Goal: Task Accomplishment & Management: Use online tool/utility

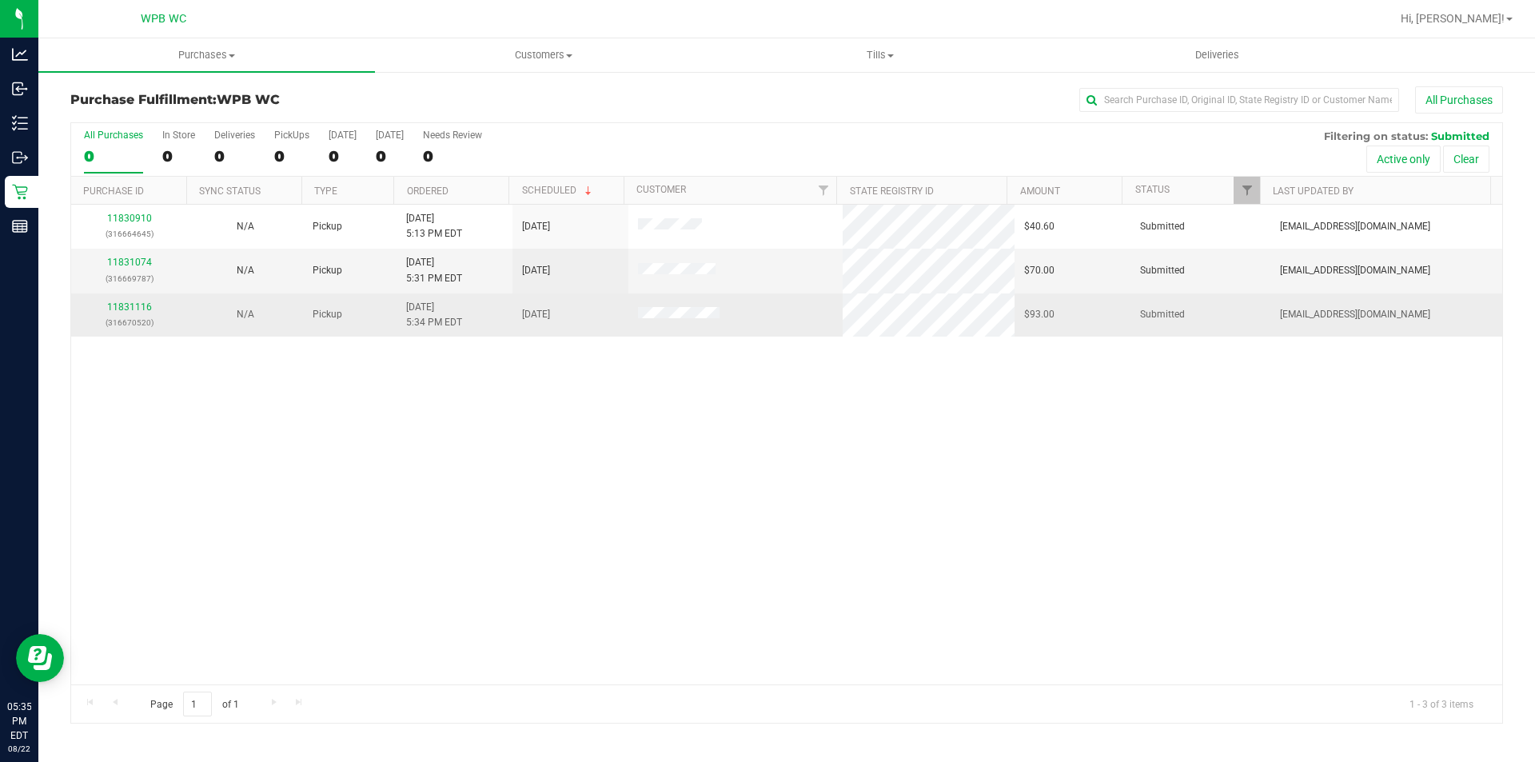
click at [123, 314] on div "11831116 (316670520)" at bounding box center [129, 315] width 97 height 30
click at [125, 309] on link "11831116" at bounding box center [129, 306] width 45 height 11
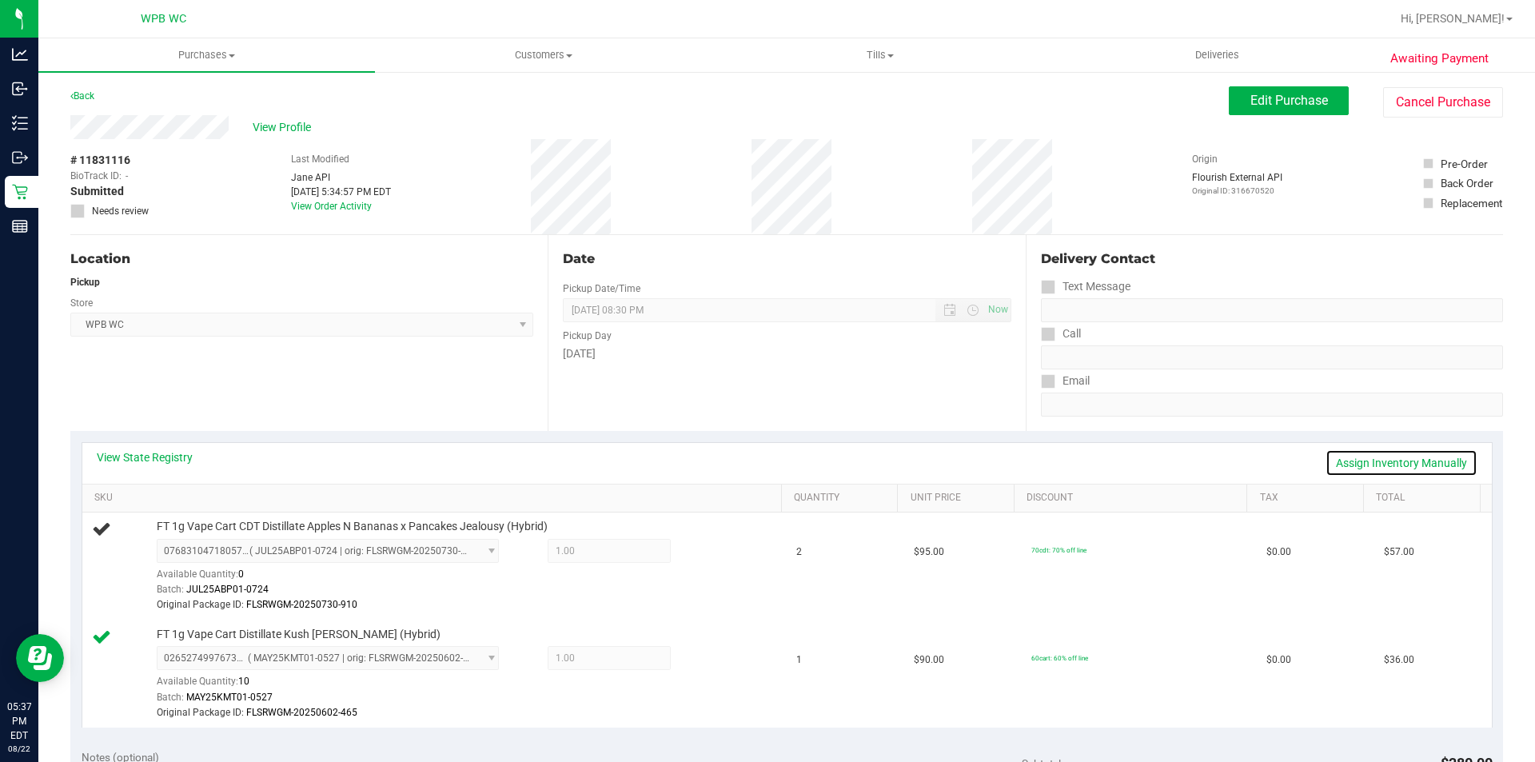
click at [1421, 459] on link "Assign Inventory Manually" at bounding box center [1401, 462] width 152 height 27
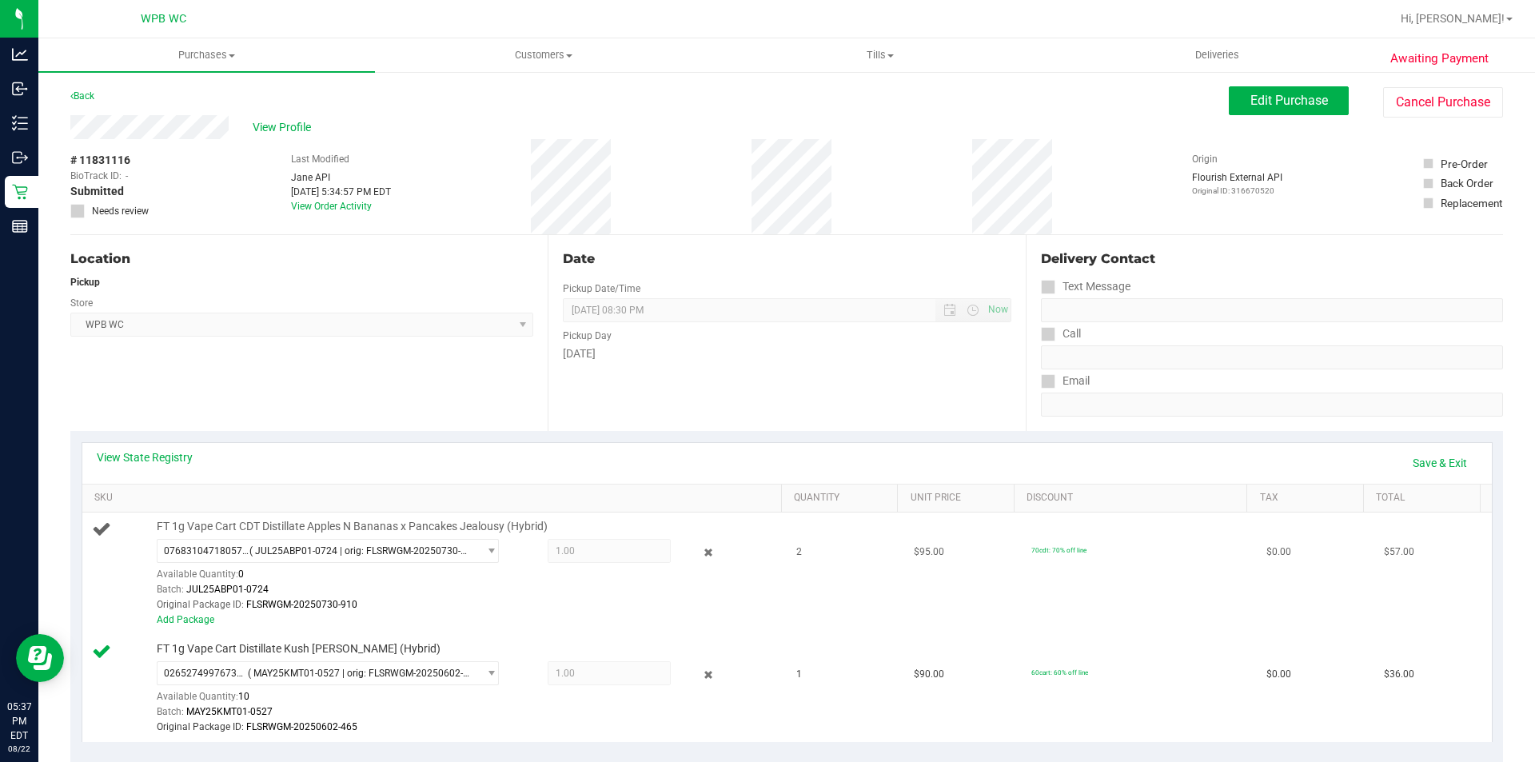
click at [185, 613] on div "Add Package" at bounding box center [465, 619] width 617 height 15
click at [186, 613] on div "Add Package" at bounding box center [465, 619] width 617 height 15
click at [186, 618] on link "Add Package" at bounding box center [186, 619] width 58 height 11
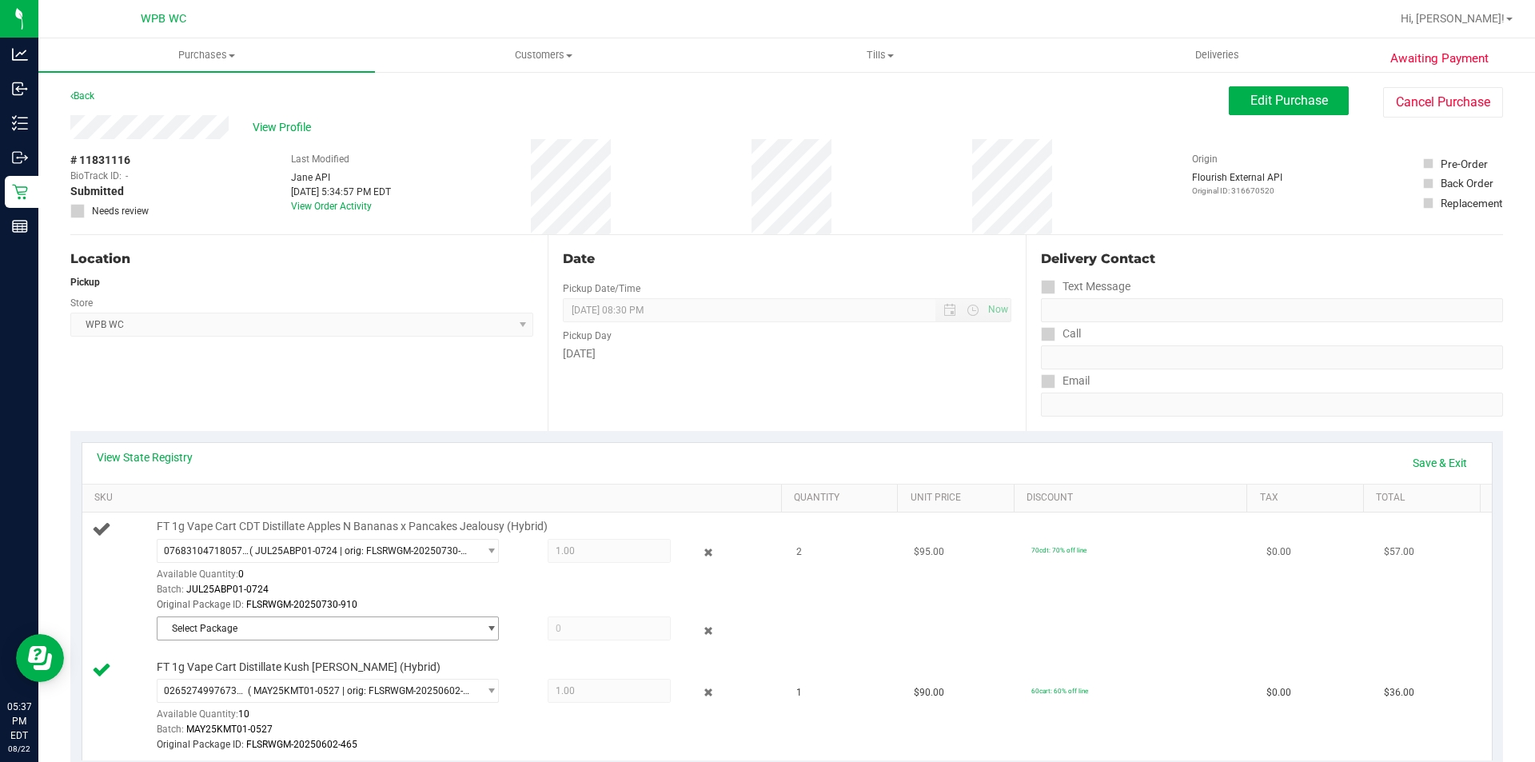
click at [309, 635] on span "Select Package" at bounding box center [317, 628] width 321 height 22
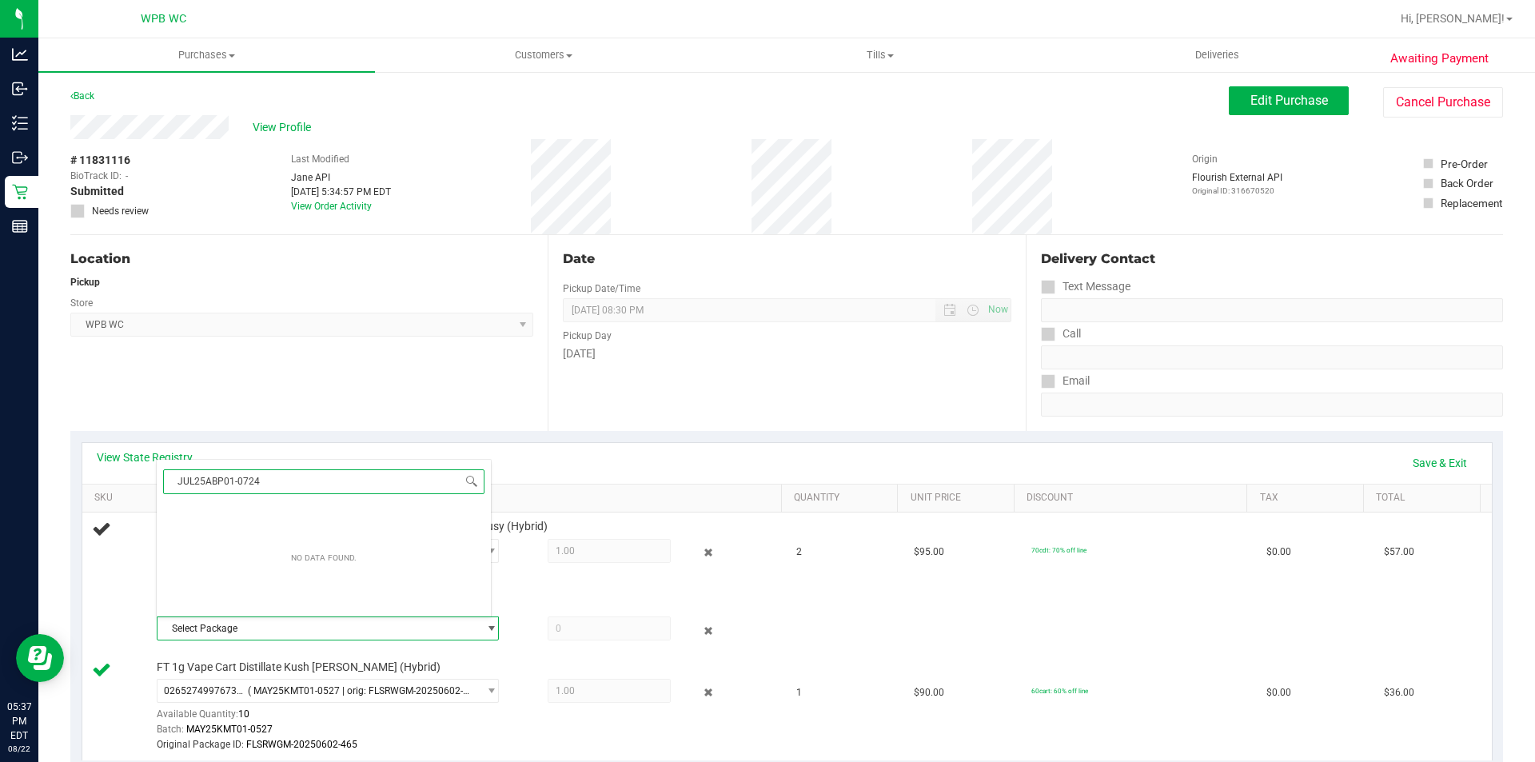
type input "JUL25ABP01-0724"
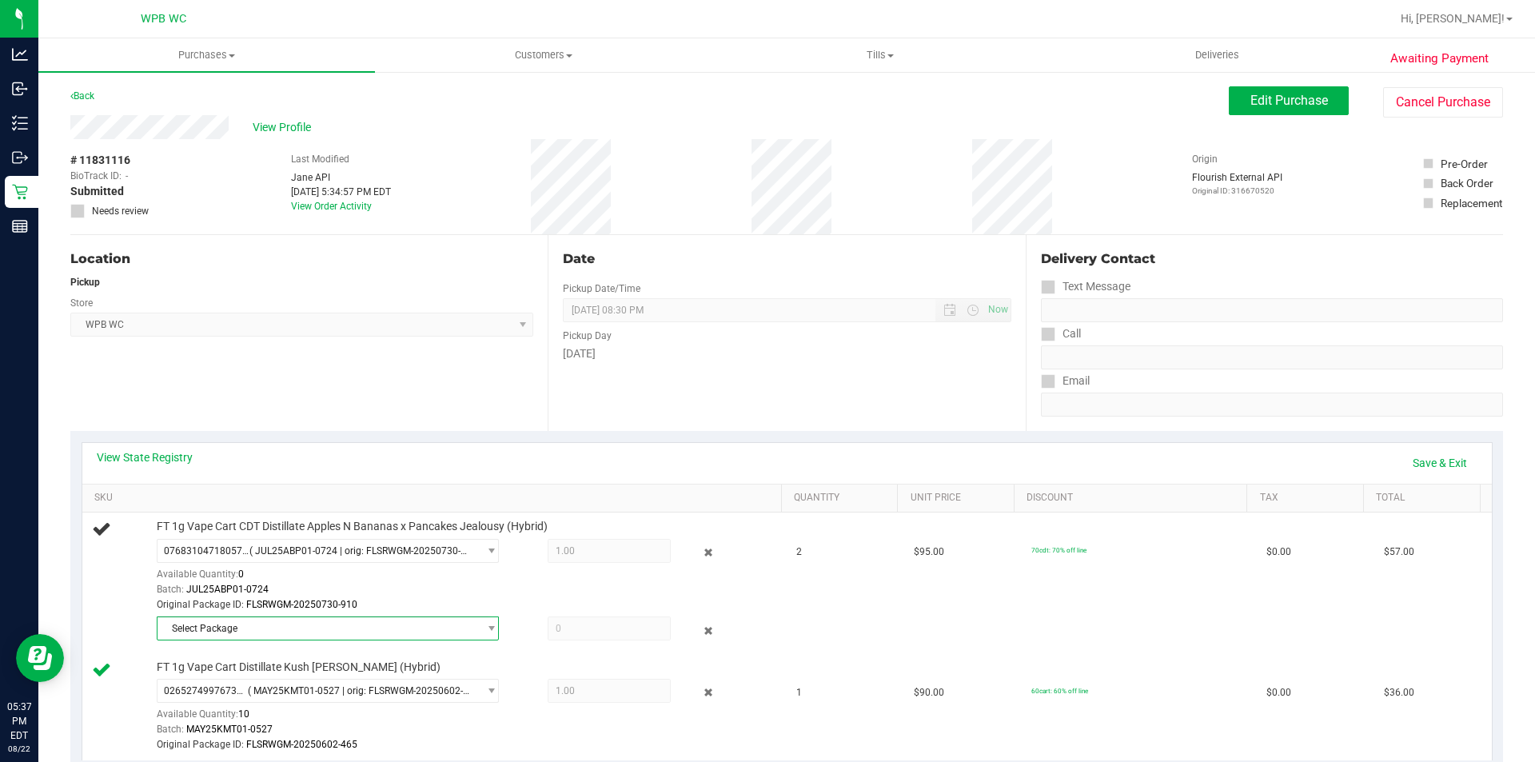
click at [427, 391] on div "Location Pickup Store WPB WC Select Store [PERSON_NAME][GEOGRAPHIC_DATA] [PERSO…" at bounding box center [308, 333] width 477 height 196
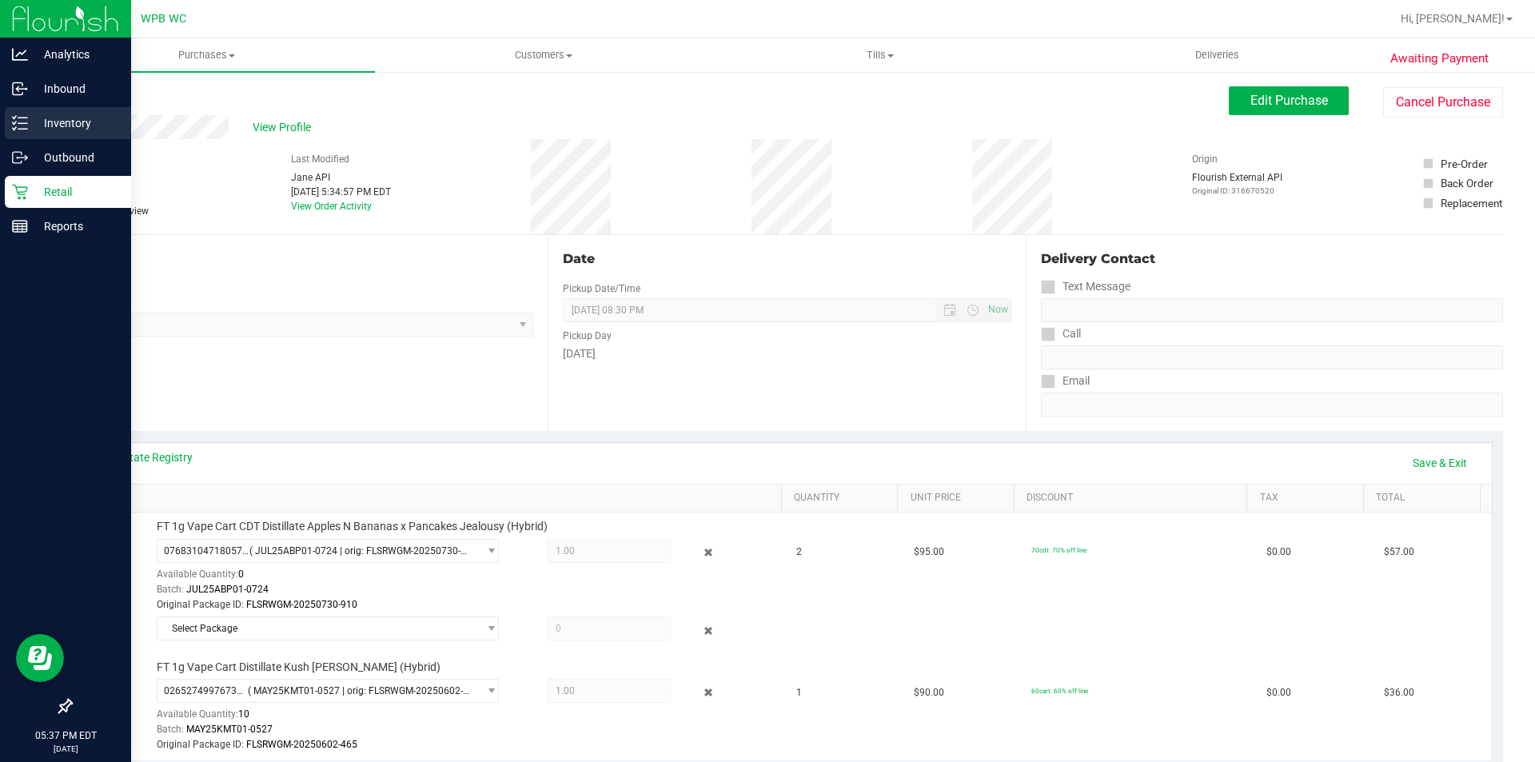
click at [66, 126] on p "Inventory" at bounding box center [76, 123] width 96 height 19
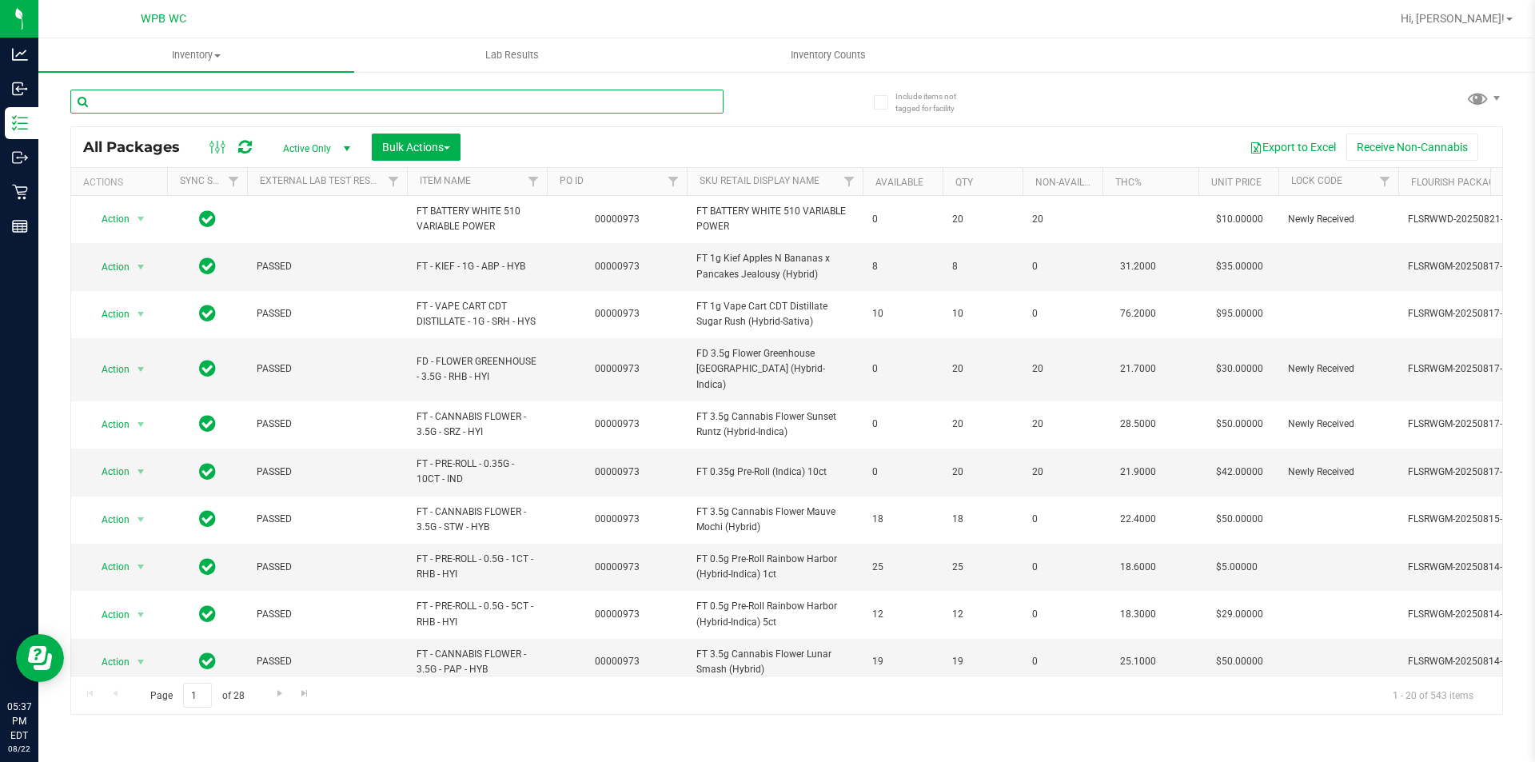
click at [369, 108] on input "text" at bounding box center [396, 102] width 653 height 24
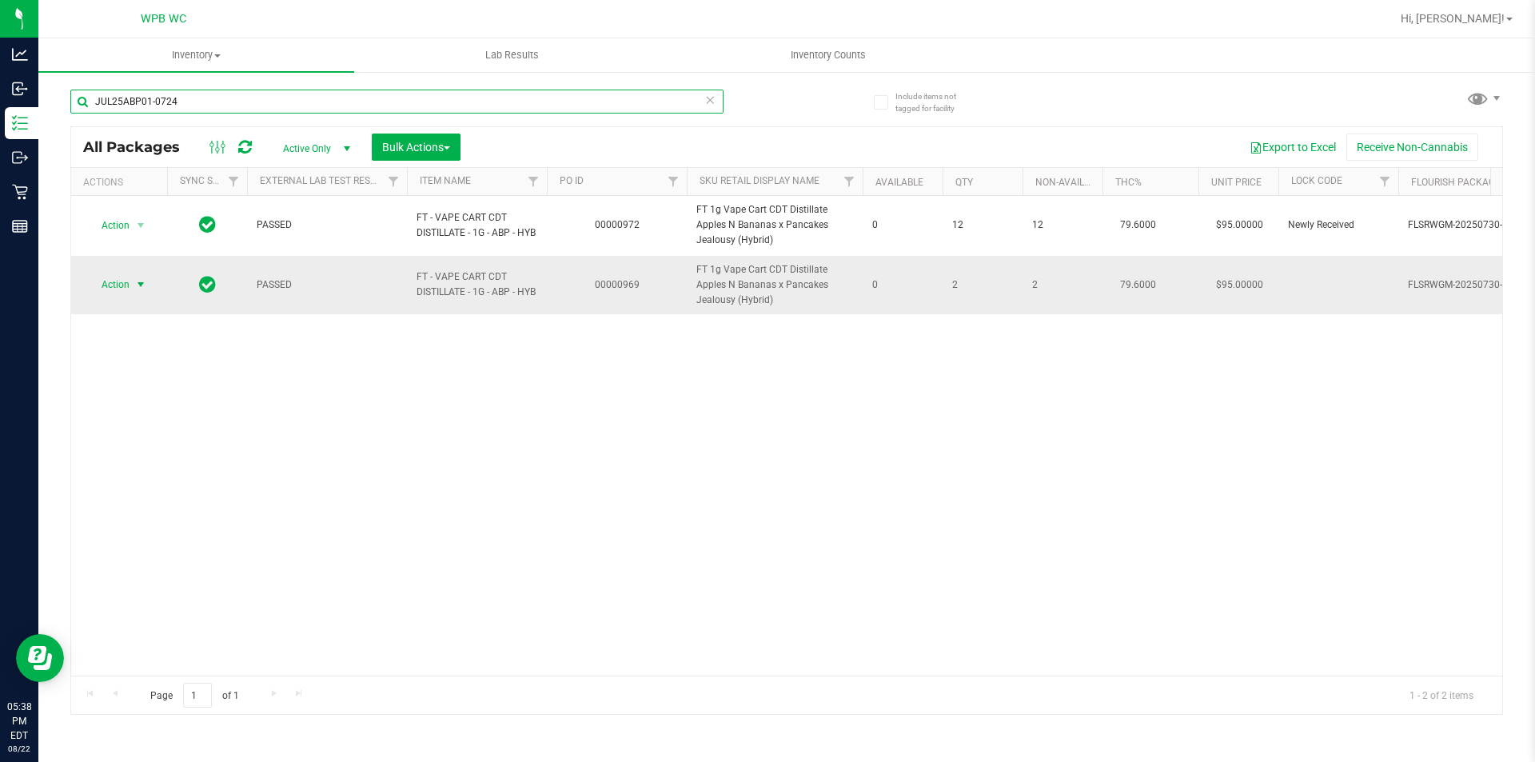
type input "JUL25ABP01-0724"
drag, startPoint x: 139, startPoint y: 283, endPoint x: 130, endPoint y: 283, distance: 8.8
click at [132, 283] on span "select" at bounding box center [141, 284] width 20 height 22
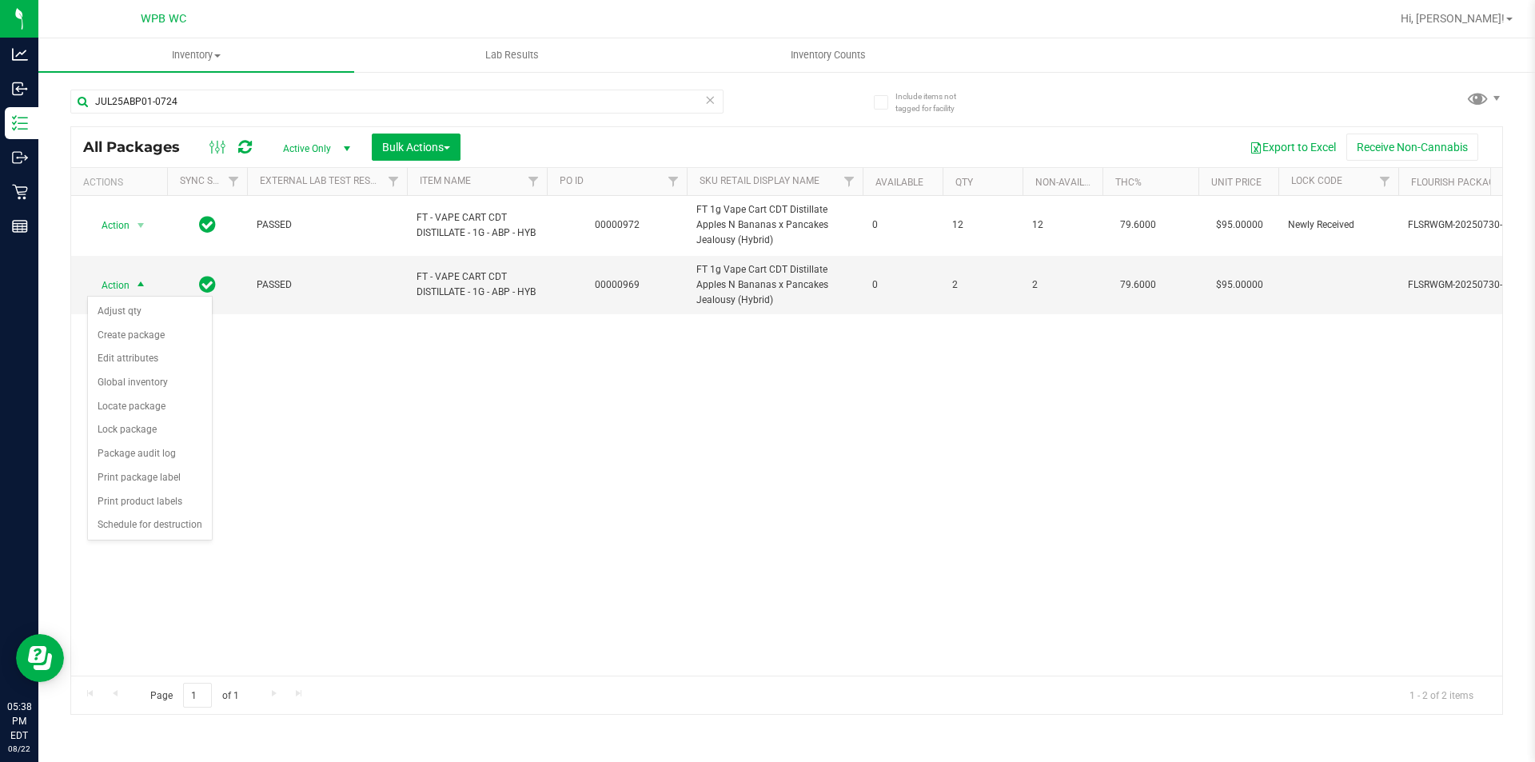
click at [536, 415] on div "Action Action Edit attributes Global inventory Locate package Package audit log…" at bounding box center [786, 436] width 1431 height 480
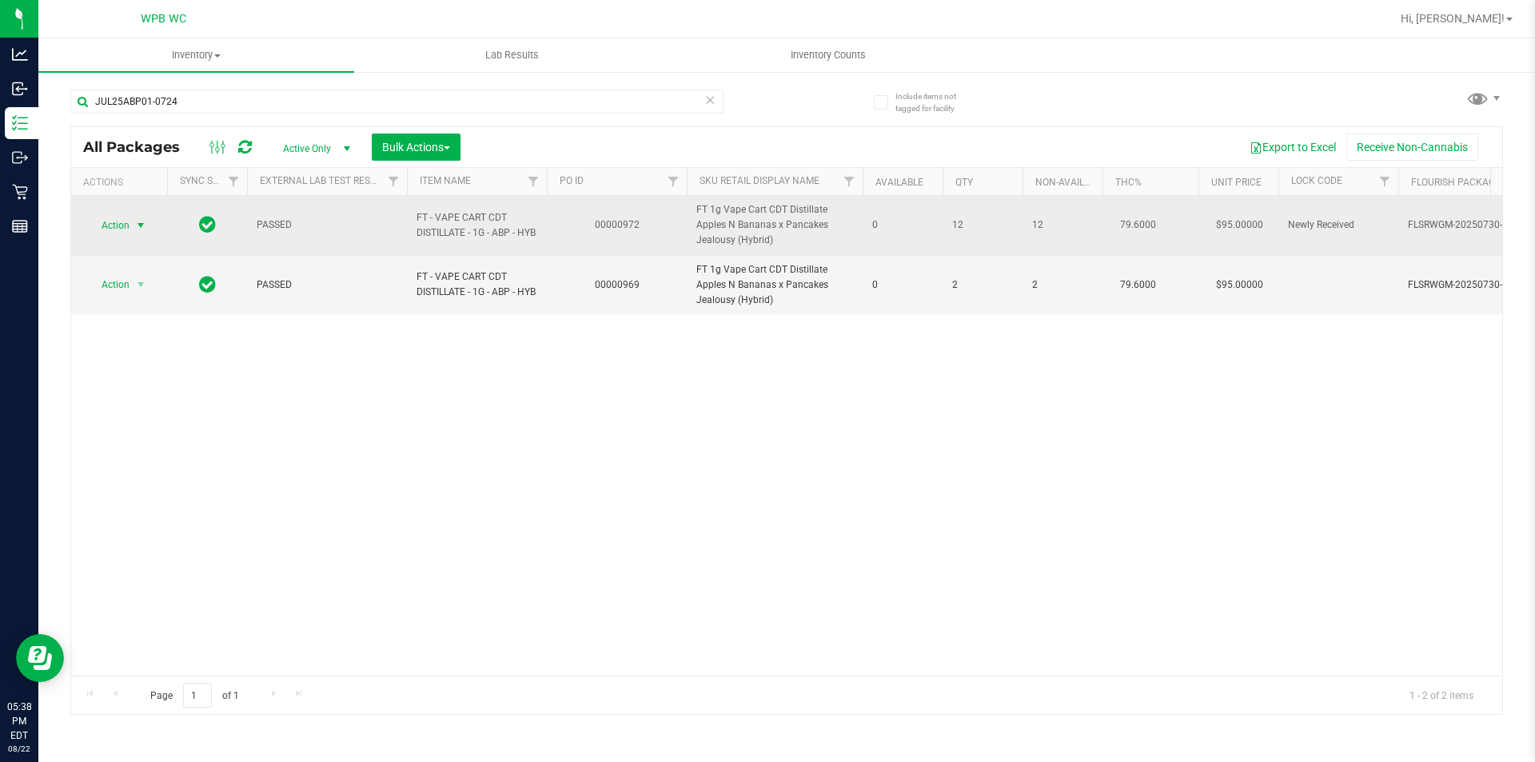
click at [140, 229] on span "select" at bounding box center [140, 225] width 13 height 13
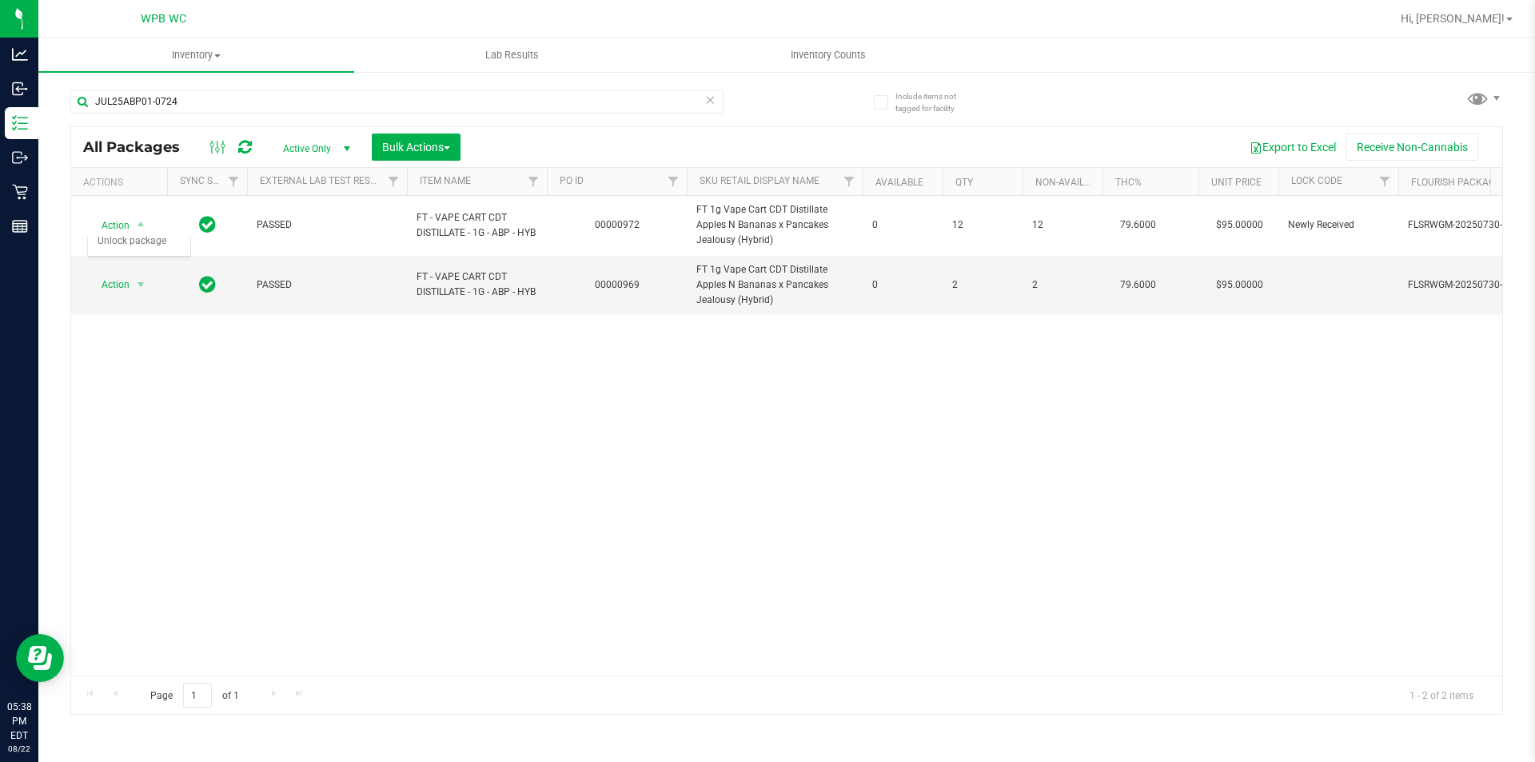
click at [419, 354] on div "Action Action Edit attributes Global inventory Locate package Package audit log…" at bounding box center [786, 436] width 1431 height 480
click at [118, 281] on span "Action" at bounding box center [108, 284] width 43 height 22
click at [151, 409] on li "Locate package" at bounding box center [150, 407] width 124 height 24
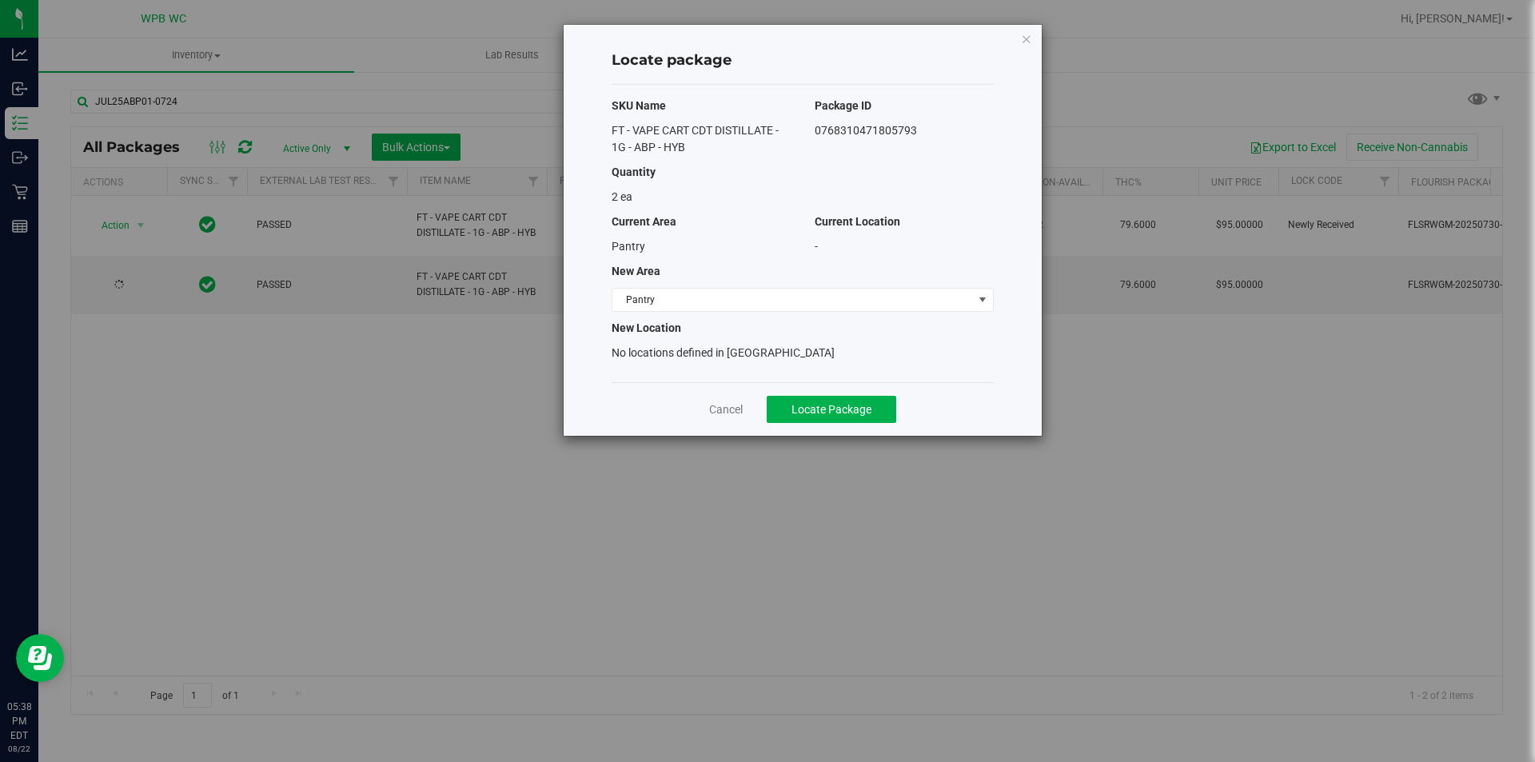
click at [1017, 42] on div "Locate package SKU Name Package ID FT - VAPE CART CDT DISTILLATE - 1G - ABP - H…" at bounding box center [803, 230] width 478 height 411
click at [1023, 37] on icon "button" at bounding box center [1026, 38] width 11 height 19
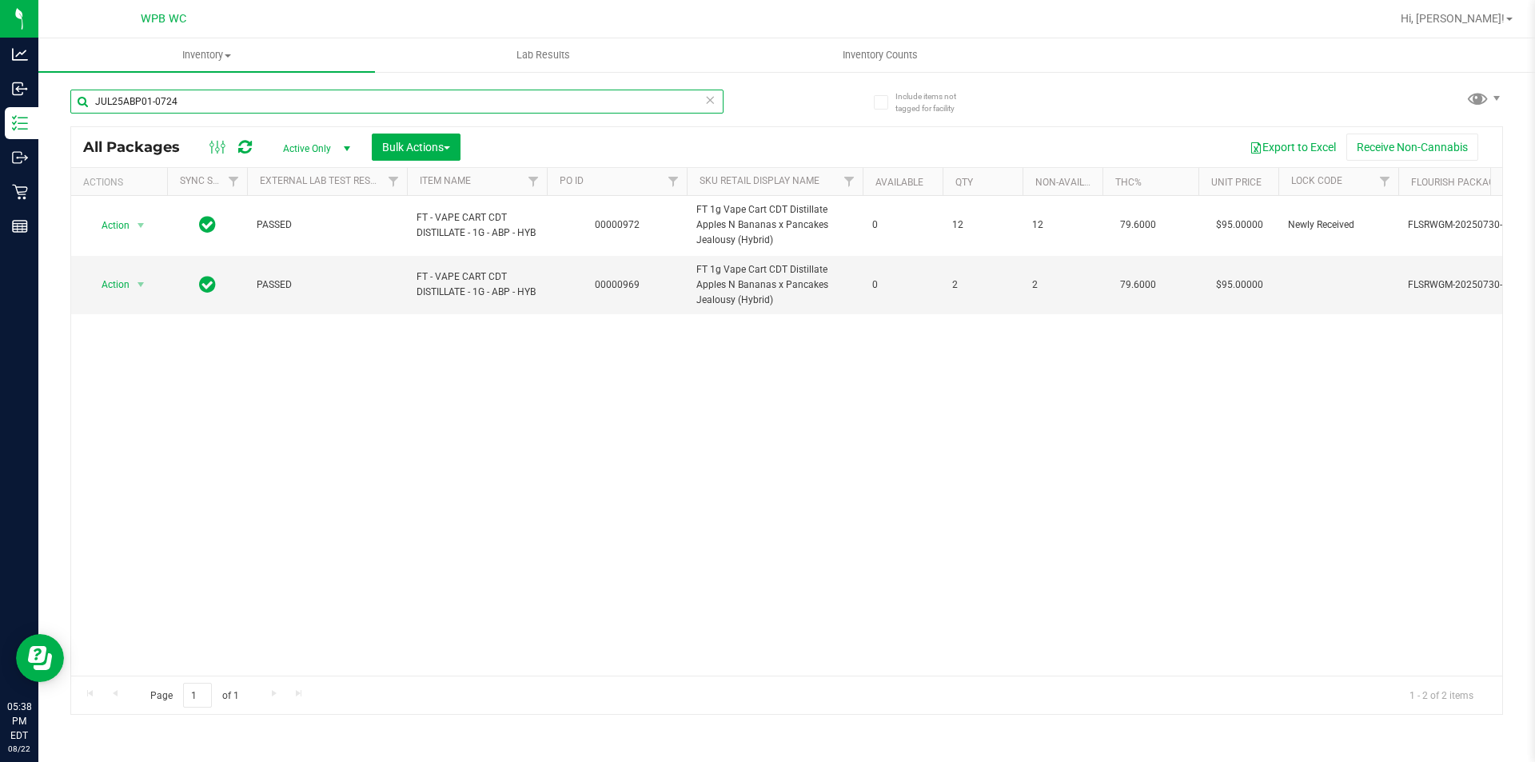
click at [177, 105] on input "JUL25ABP01-0724" at bounding box center [396, 102] width 653 height 24
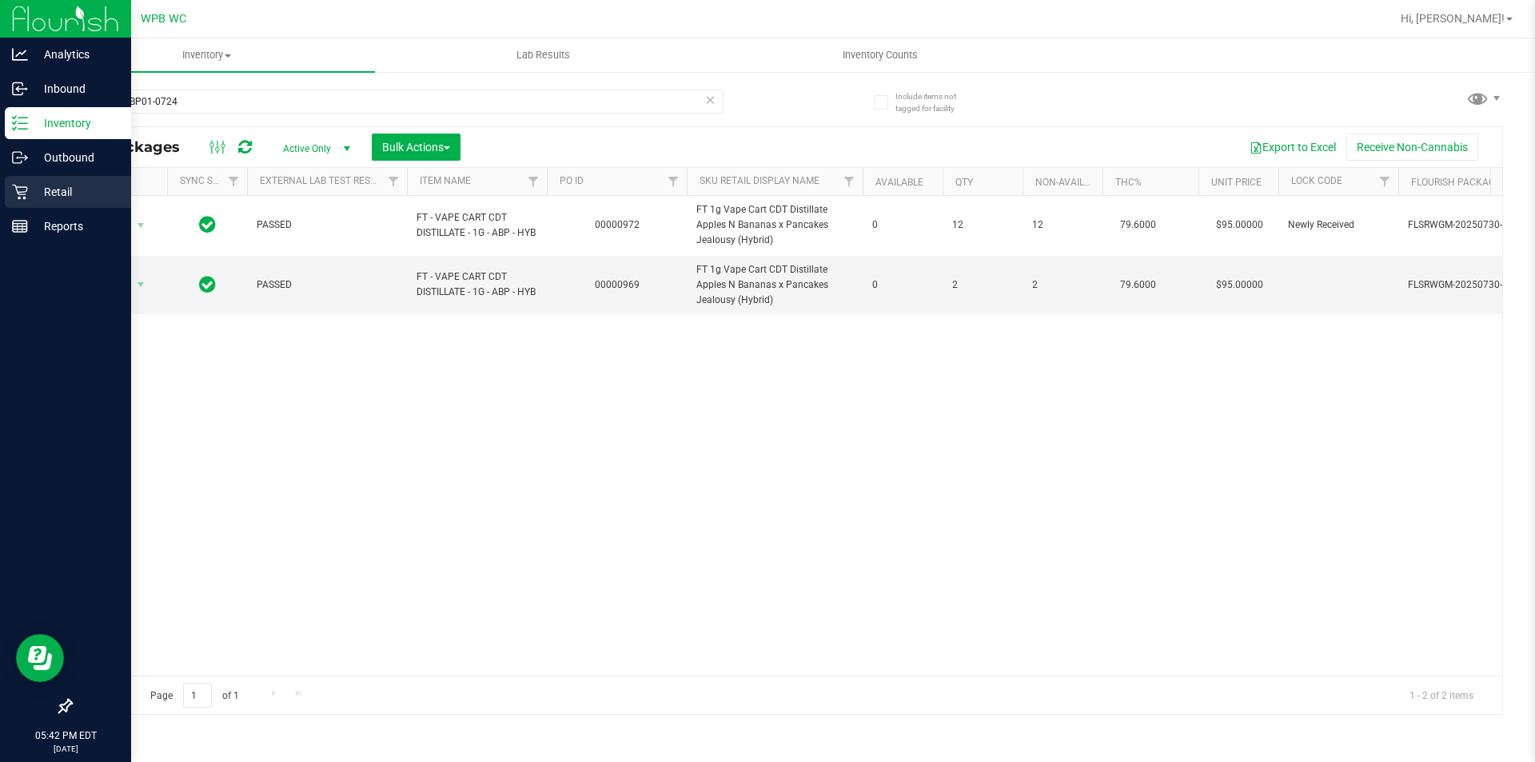
click at [22, 185] on icon at bounding box center [20, 192] width 16 height 16
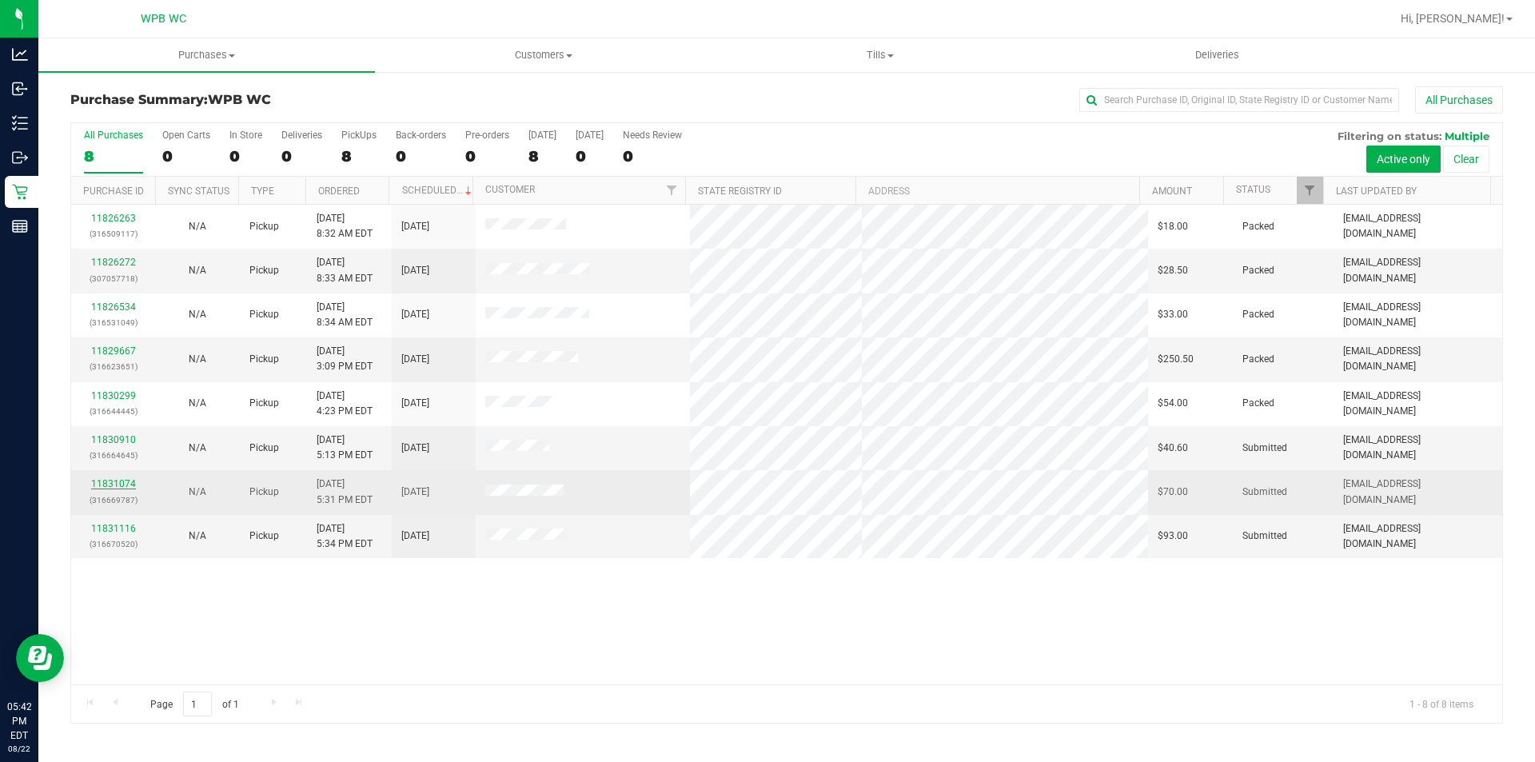
click at [109, 485] on link "11831074" at bounding box center [113, 483] width 45 height 11
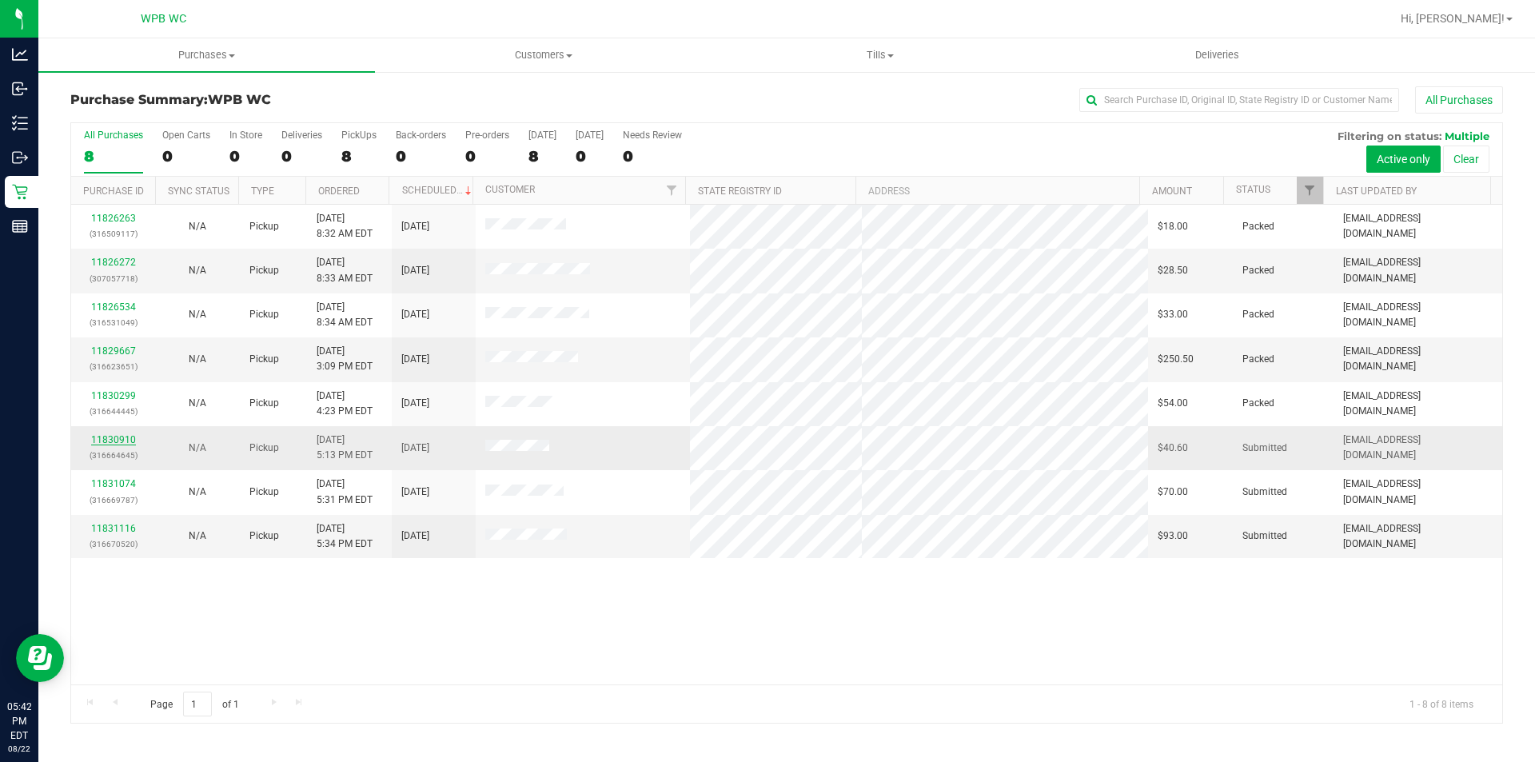
click at [114, 437] on link "11830910" at bounding box center [113, 439] width 45 height 11
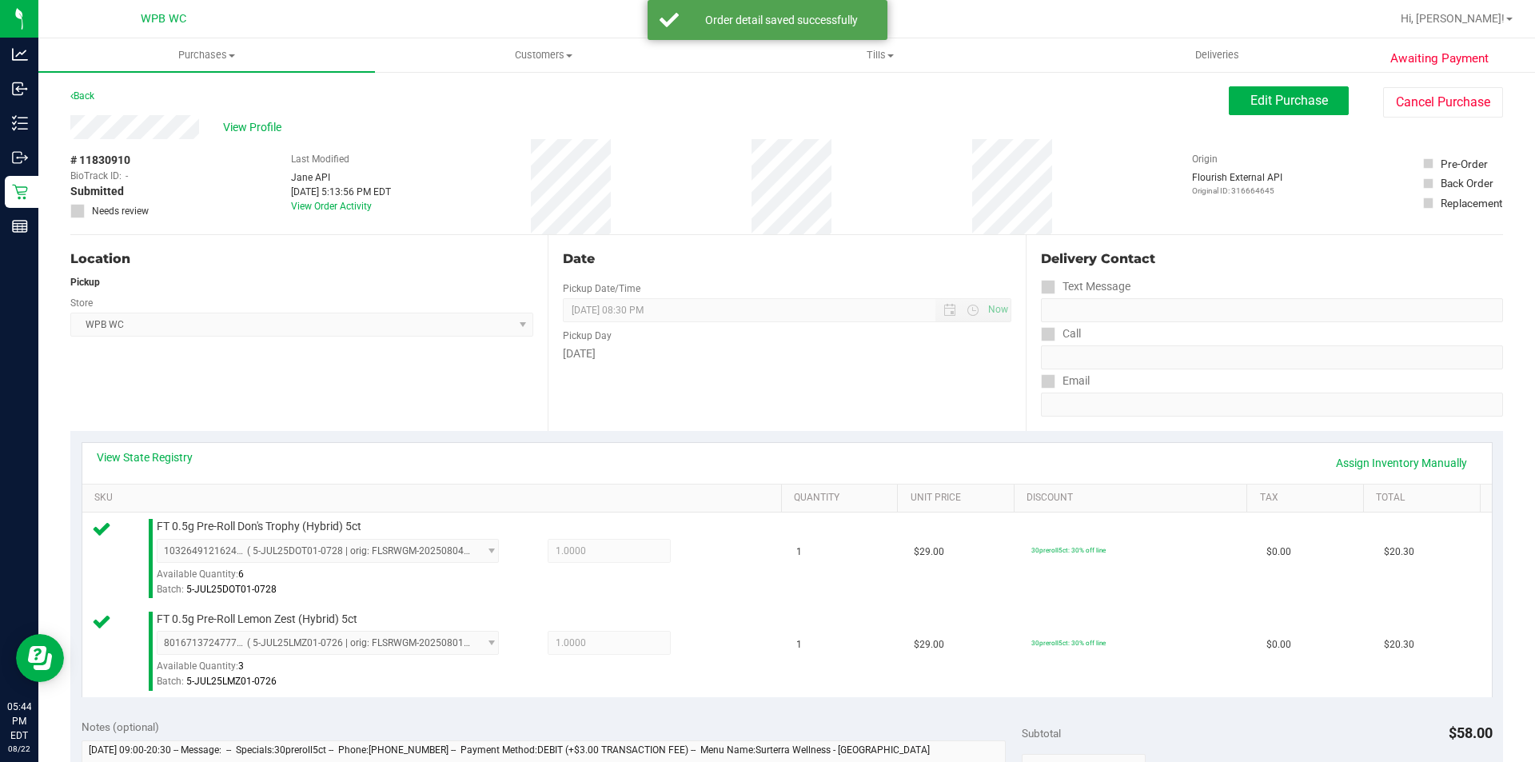
scroll to position [560, 0]
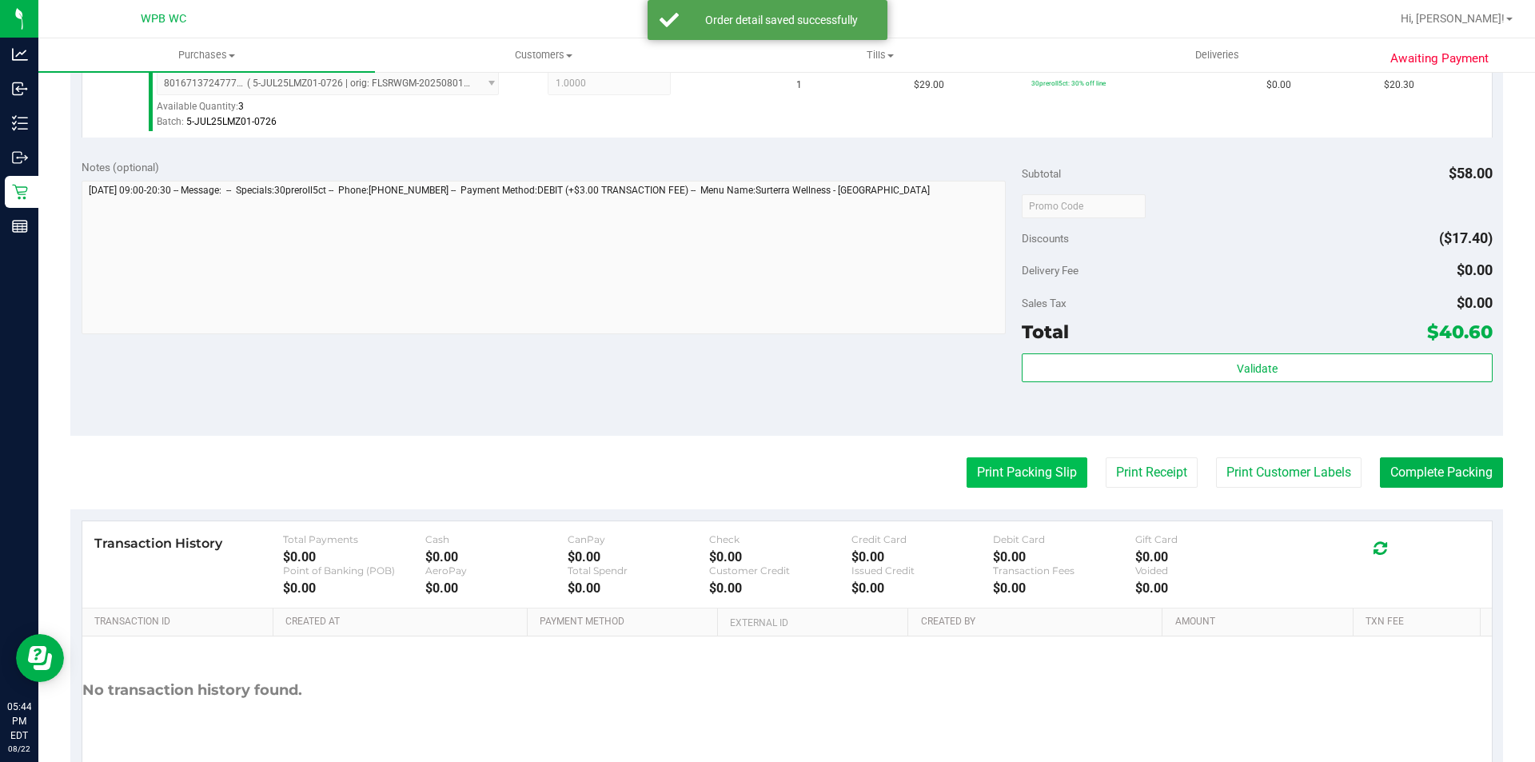
click at [1013, 472] on button "Print Packing Slip" at bounding box center [1026, 472] width 121 height 30
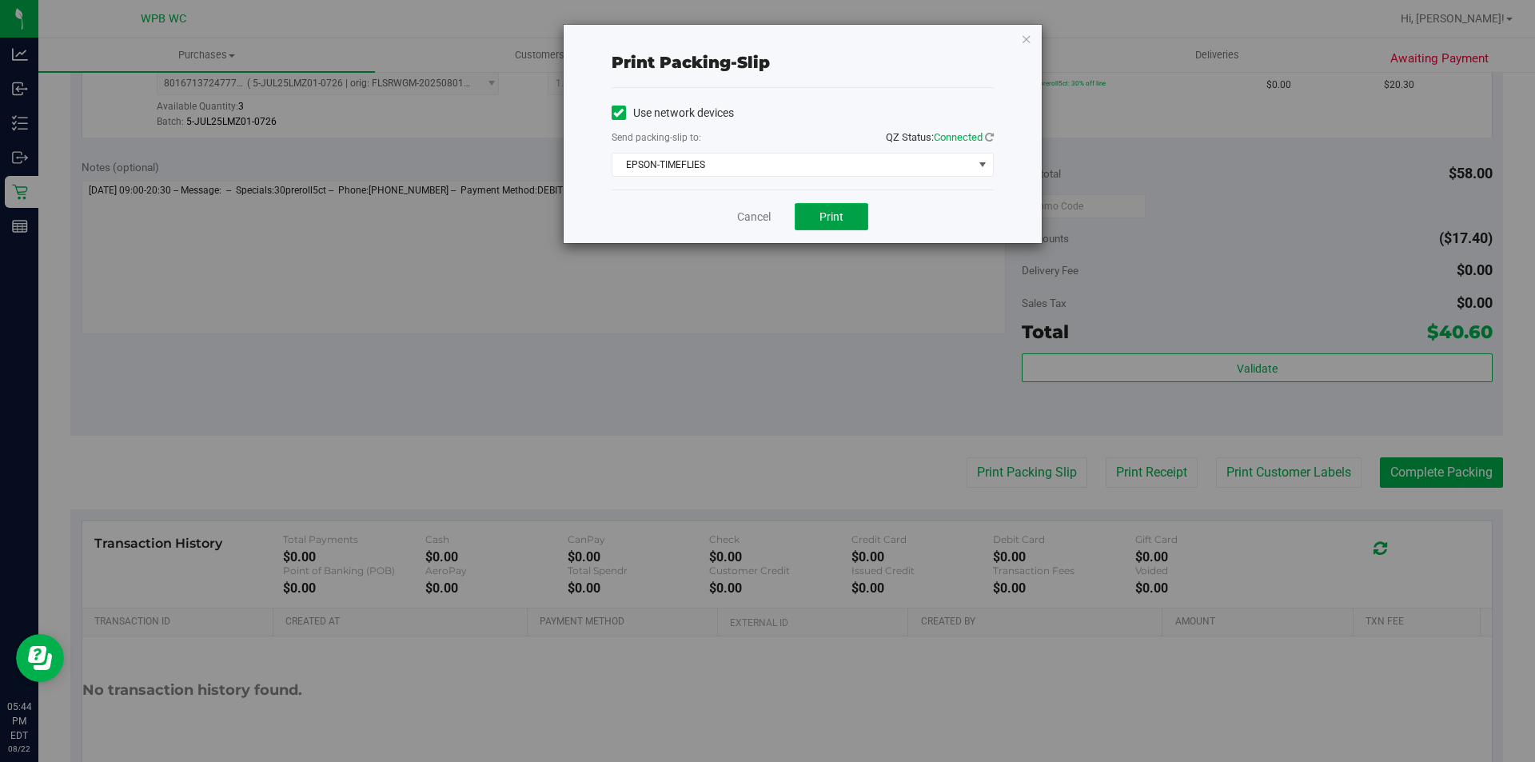
click at [825, 210] on span "Print" at bounding box center [831, 216] width 24 height 13
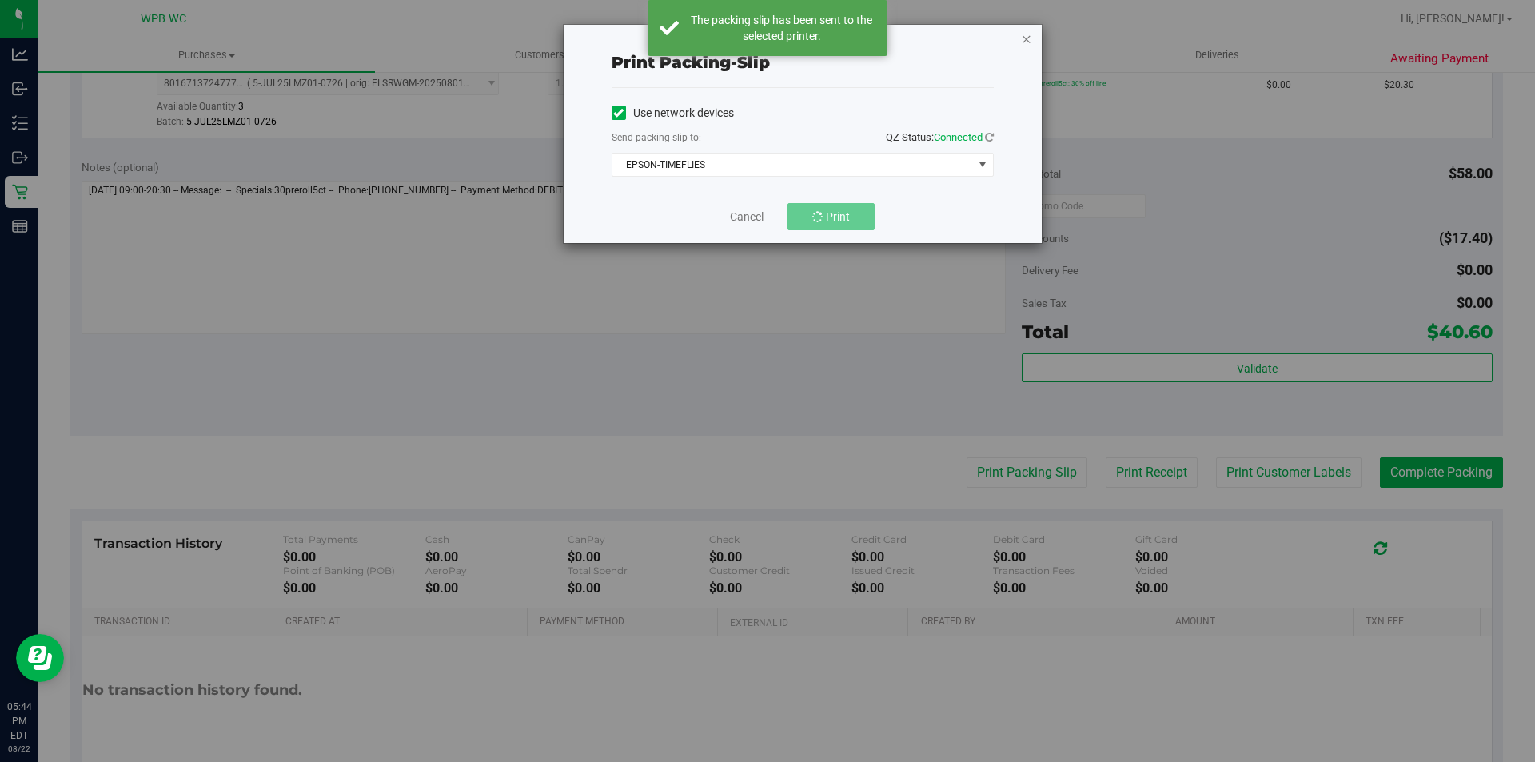
click at [1031, 41] on icon "button" at bounding box center [1026, 38] width 11 height 19
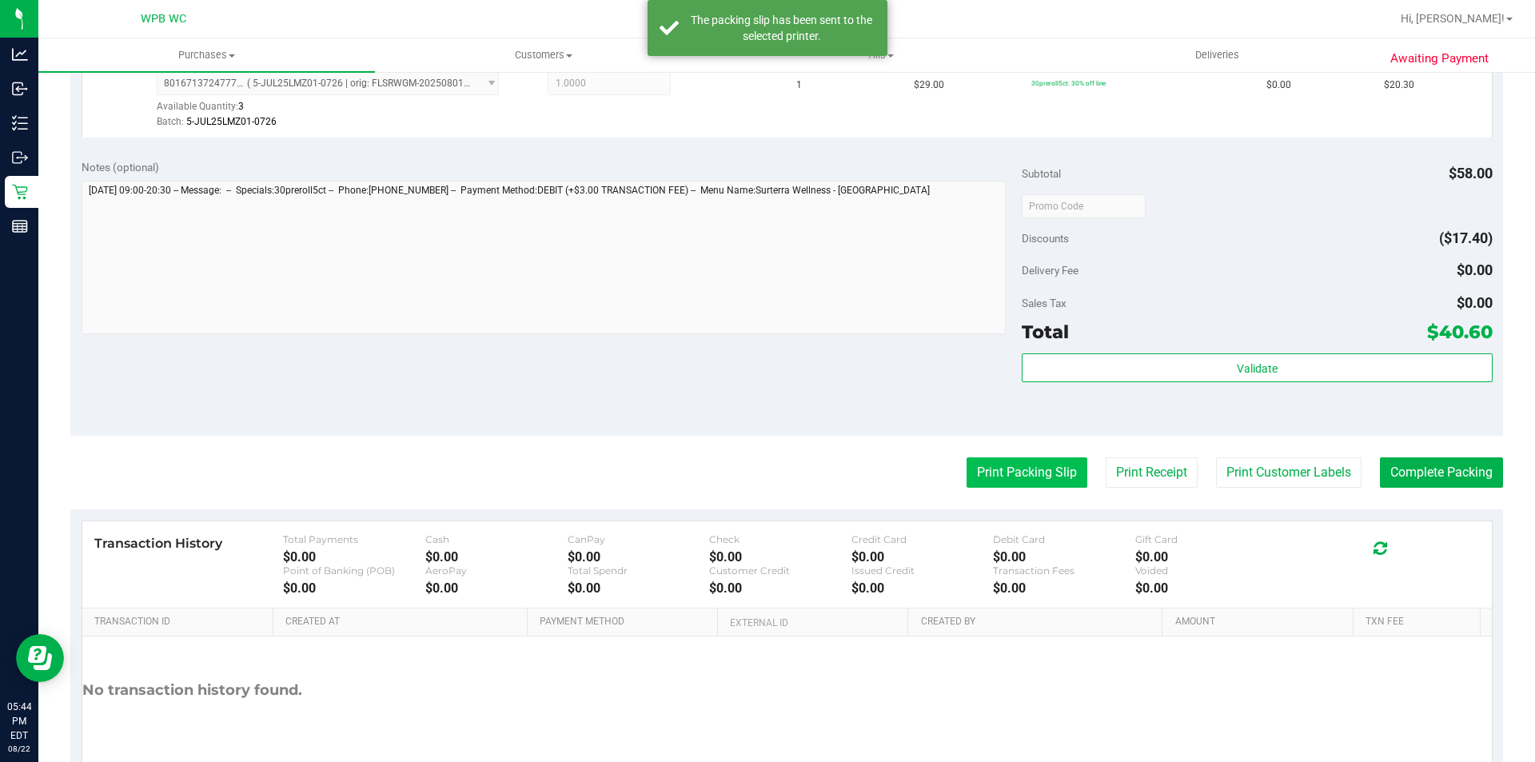
click at [994, 472] on button "Print Packing Slip" at bounding box center [1026, 472] width 121 height 30
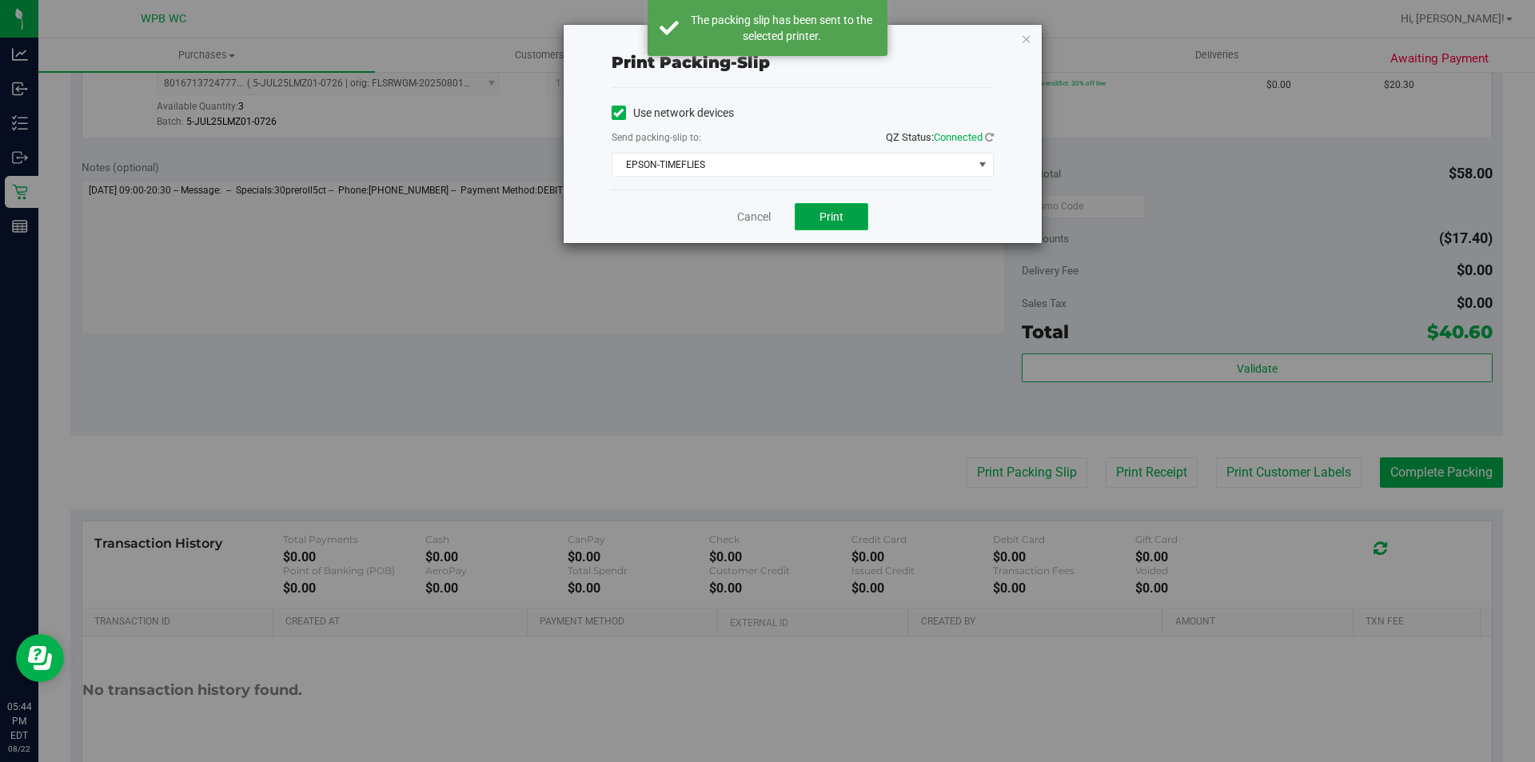
click at [811, 207] on button "Print" at bounding box center [832, 216] width 74 height 27
click at [1029, 46] on icon "button" at bounding box center [1026, 38] width 11 height 19
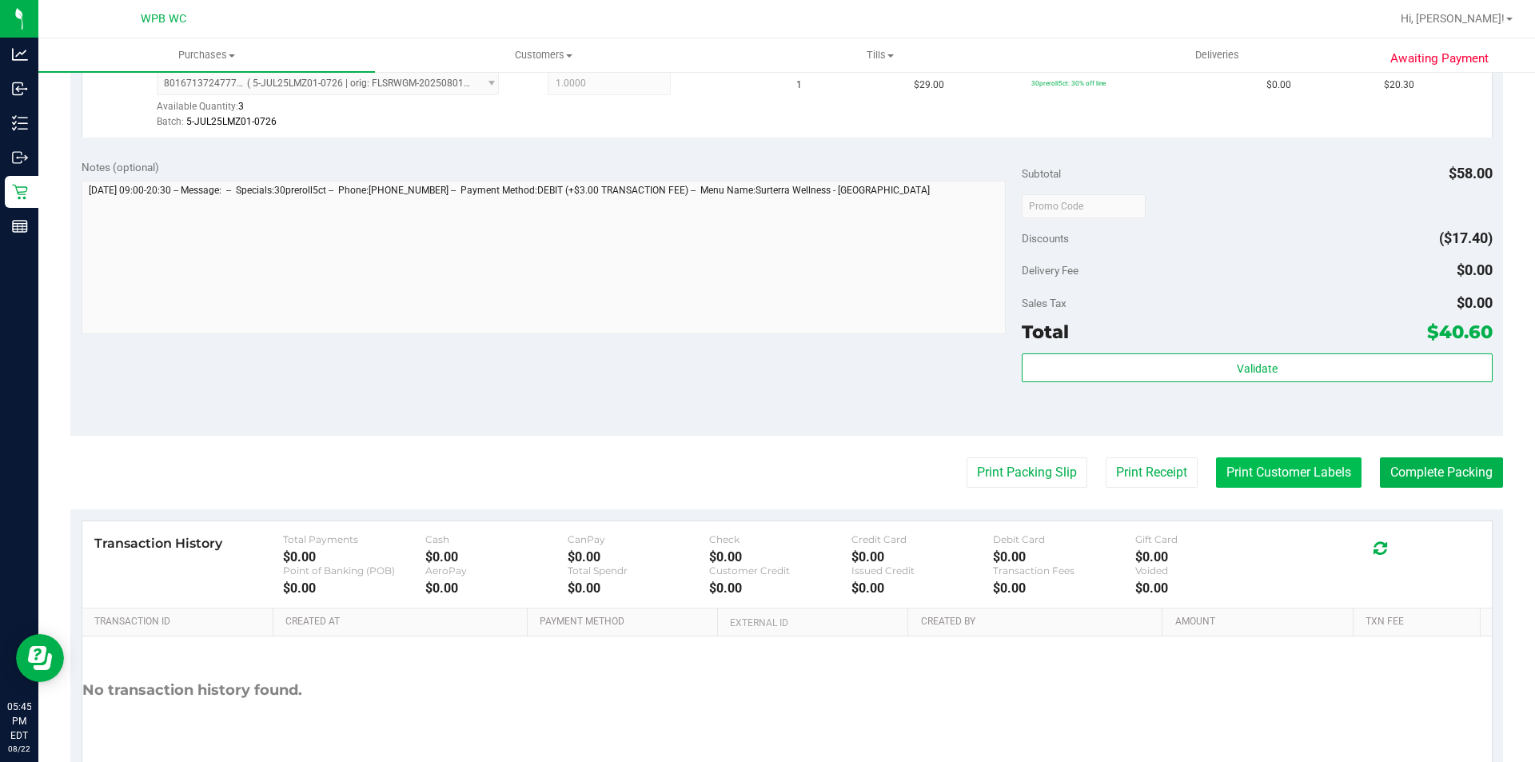
click at [1231, 473] on button "Print Customer Labels" at bounding box center [1288, 472] width 145 height 30
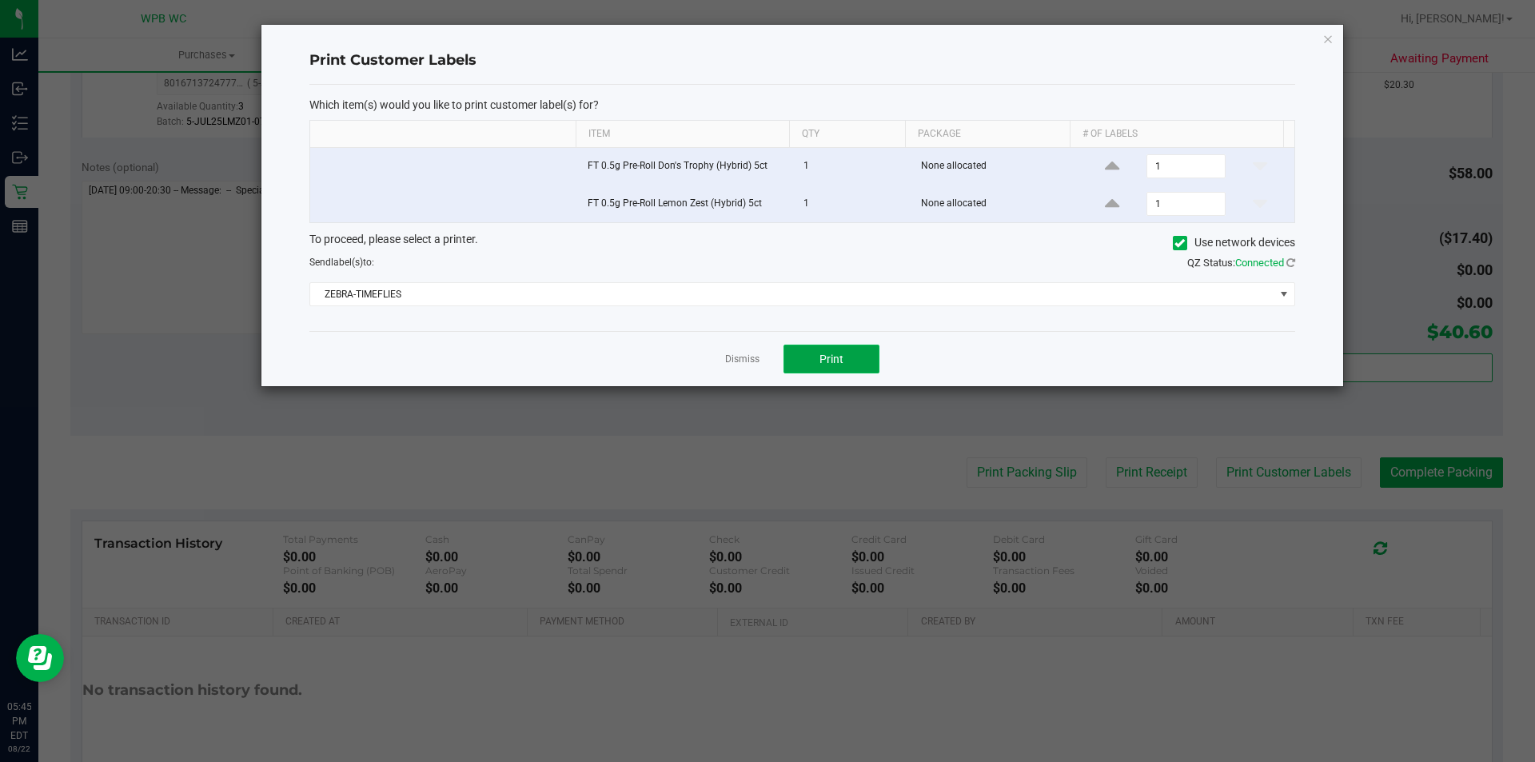
click at [854, 359] on button "Print" at bounding box center [831, 359] width 96 height 29
click at [1329, 36] on icon "button" at bounding box center [1327, 38] width 11 height 19
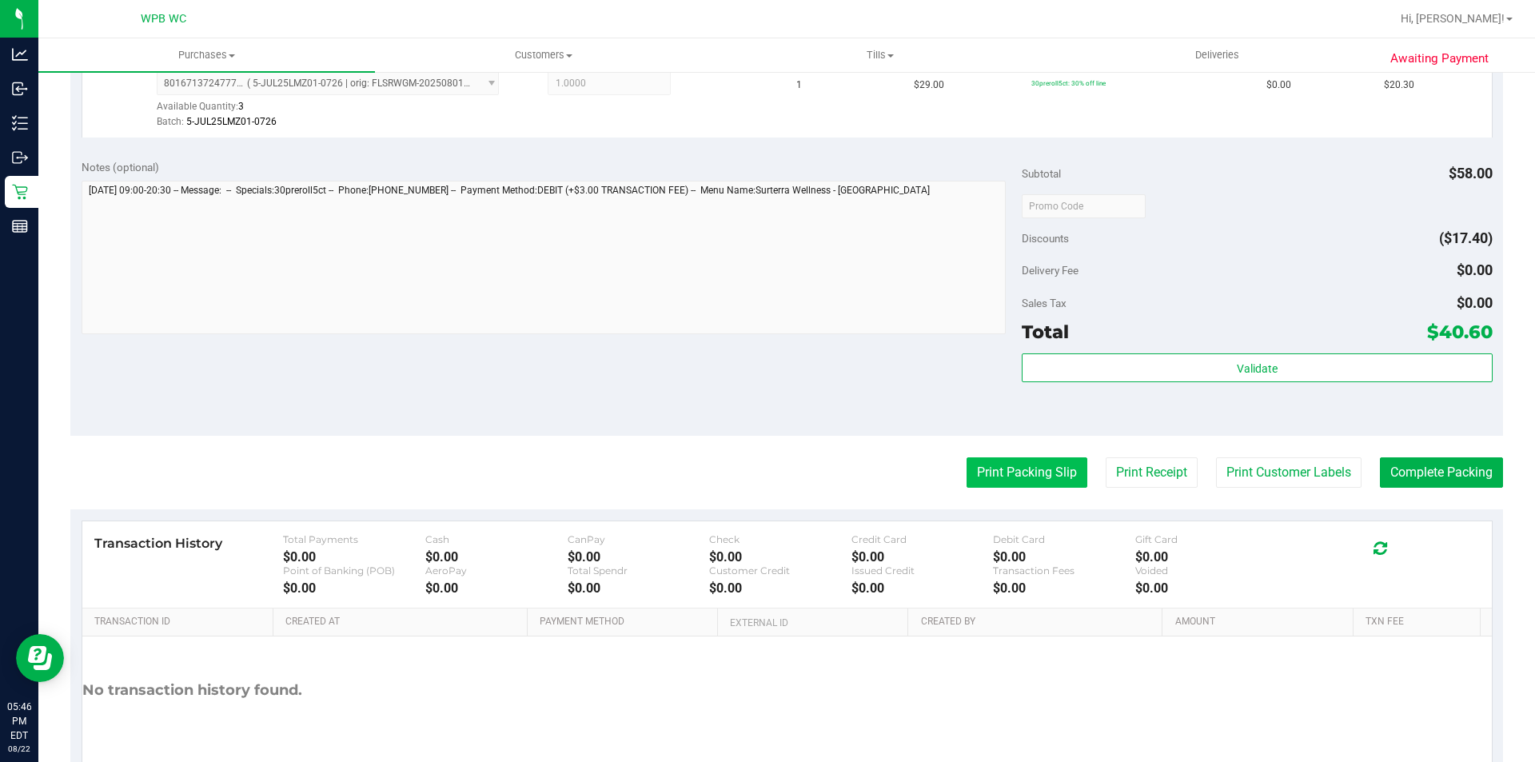
click at [983, 464] on button "Print Packing Slip" at bounding box center [1026, 472] width 121 height 30
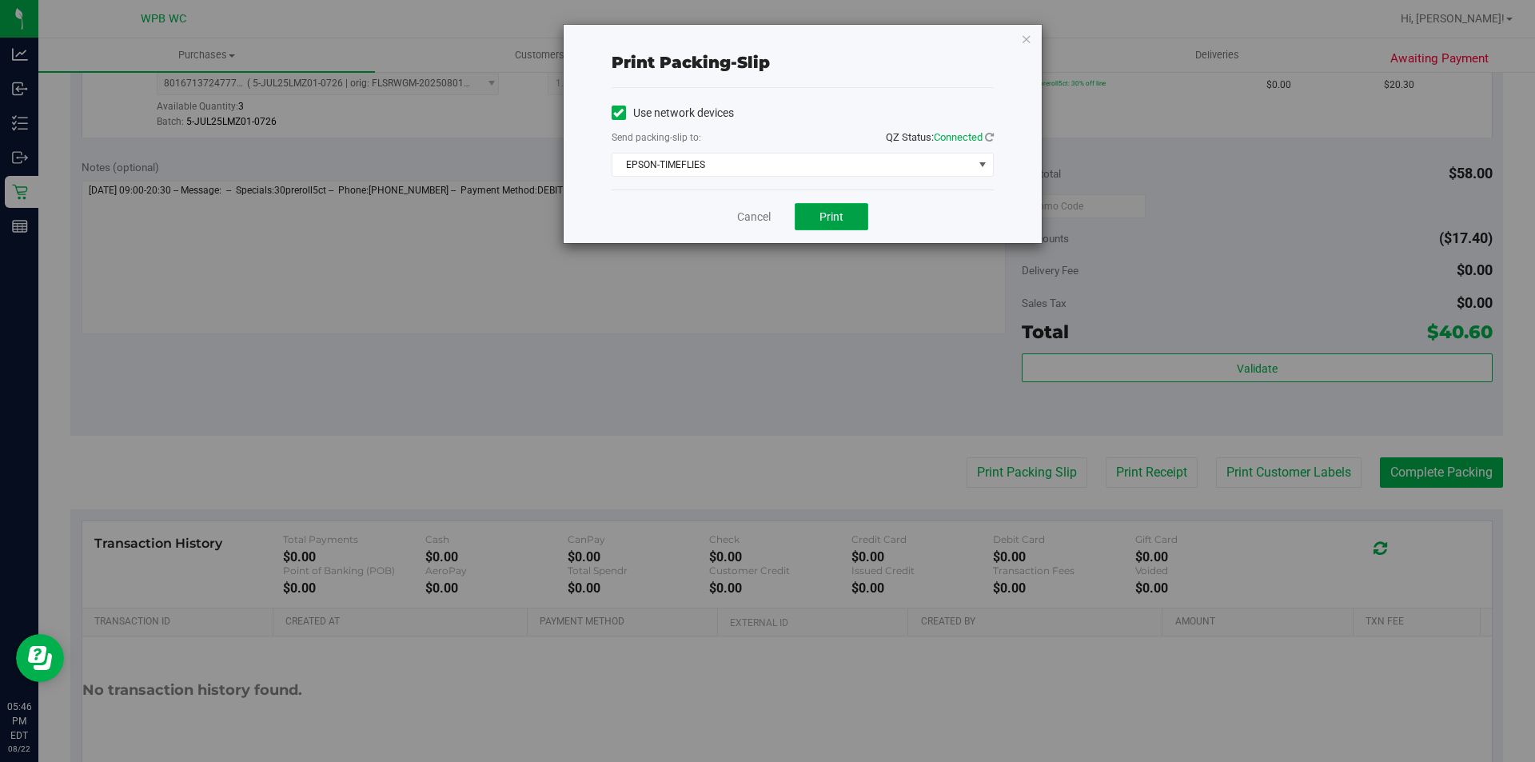
click at [842, 217] on span "Print" at bounding box center [831, 216] width 24 height 13
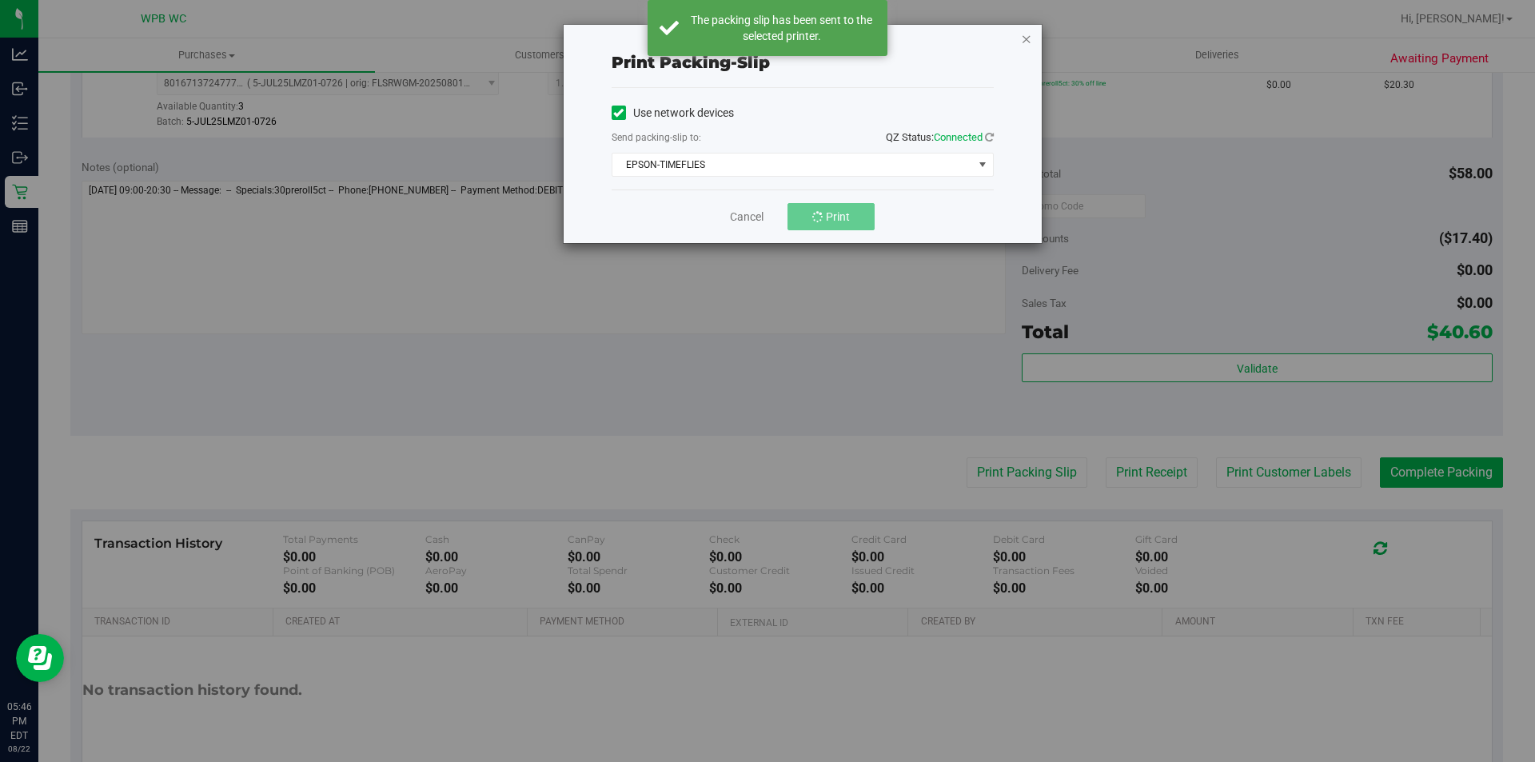
click at [1026, 37] on icon "button" at bounding box center [1026, 38] width 11 height 19
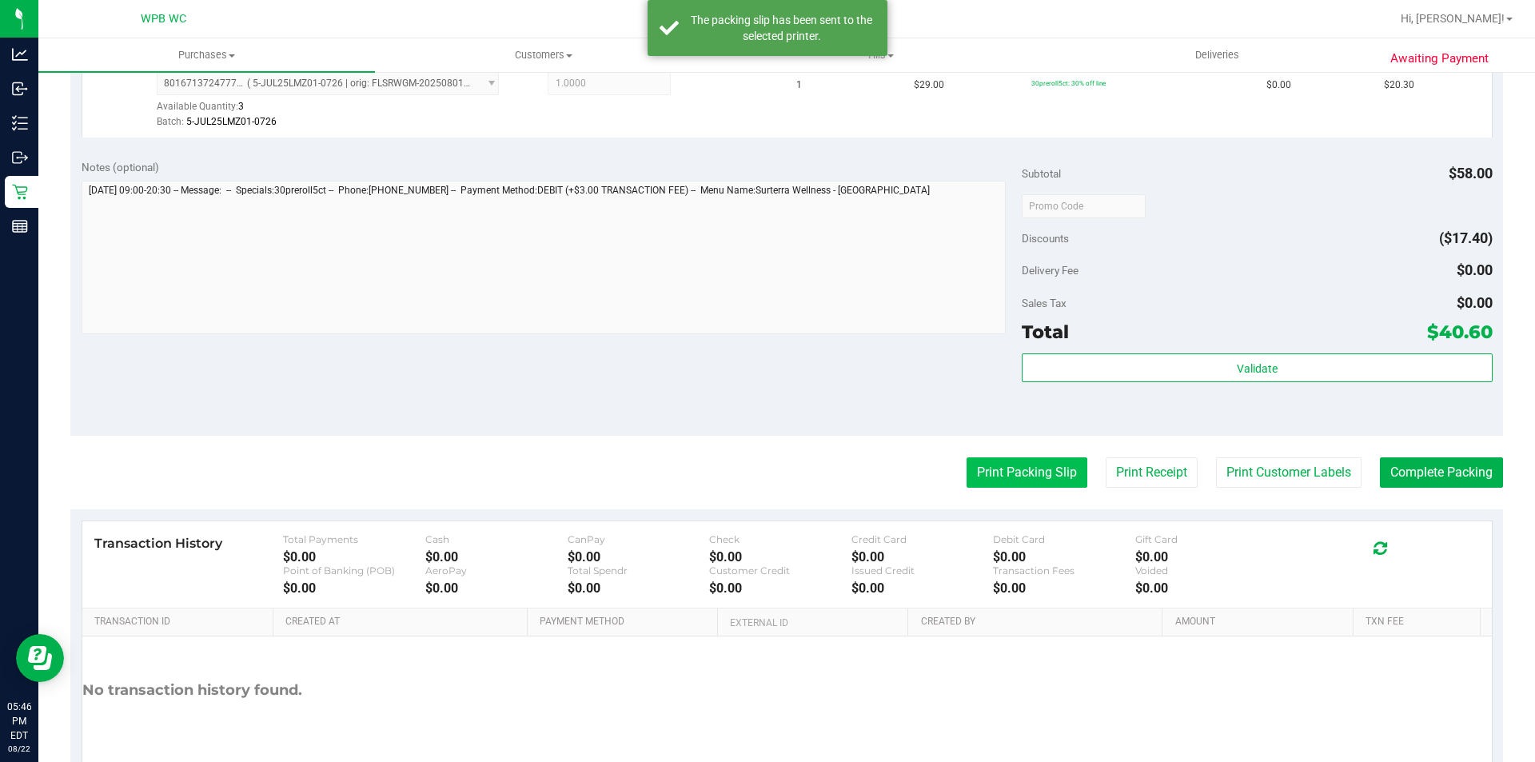
click at [1032, 480] on button "Print Packing Slip" at bounding box center [1026, 472] width 121 height 30
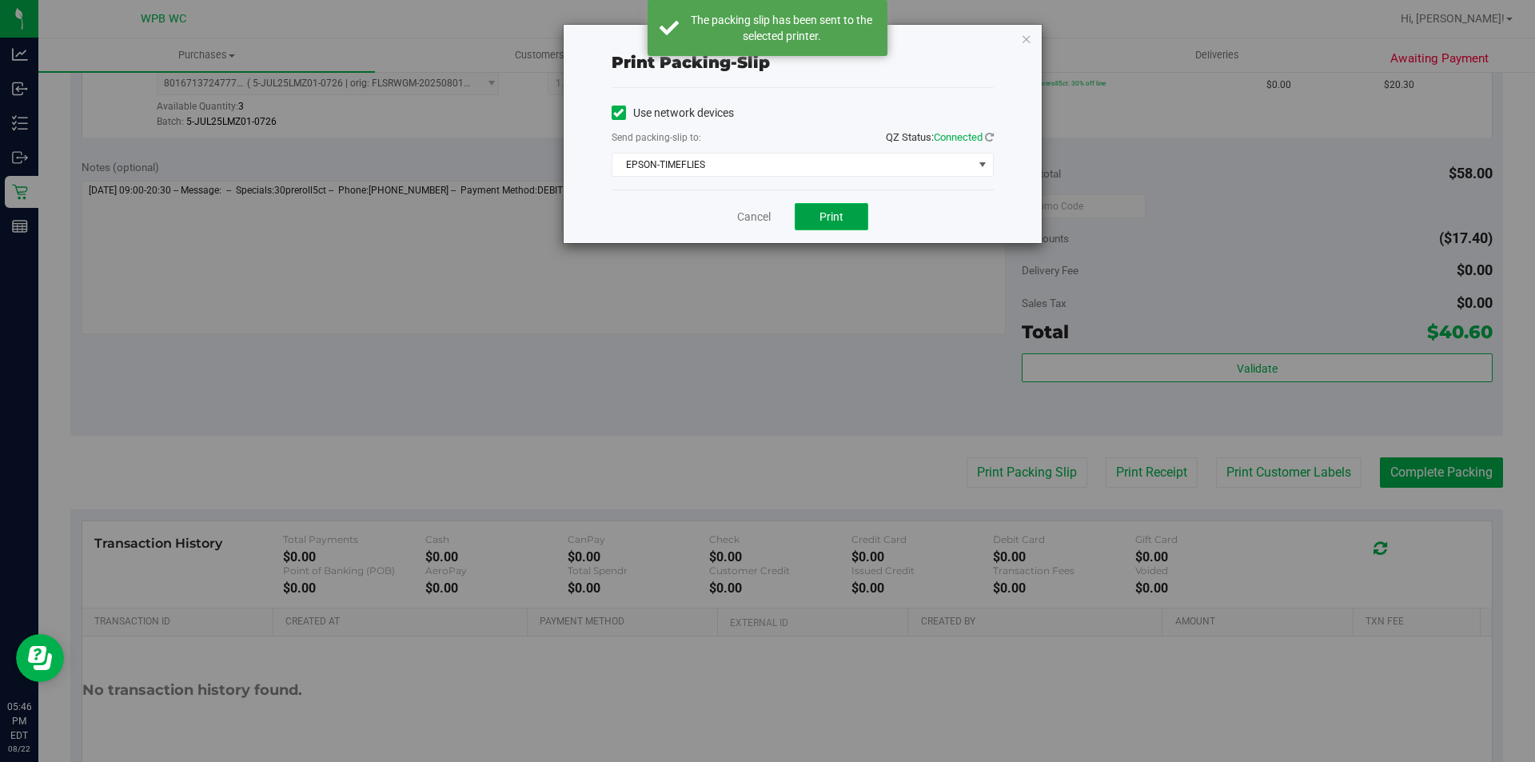
click at [823, 212] on button "Print" at bounding box center [832, 216] width 74 height 27
click at [1027, 41] on icon "button" at bounding box center [1026, 38] width 11 height 19
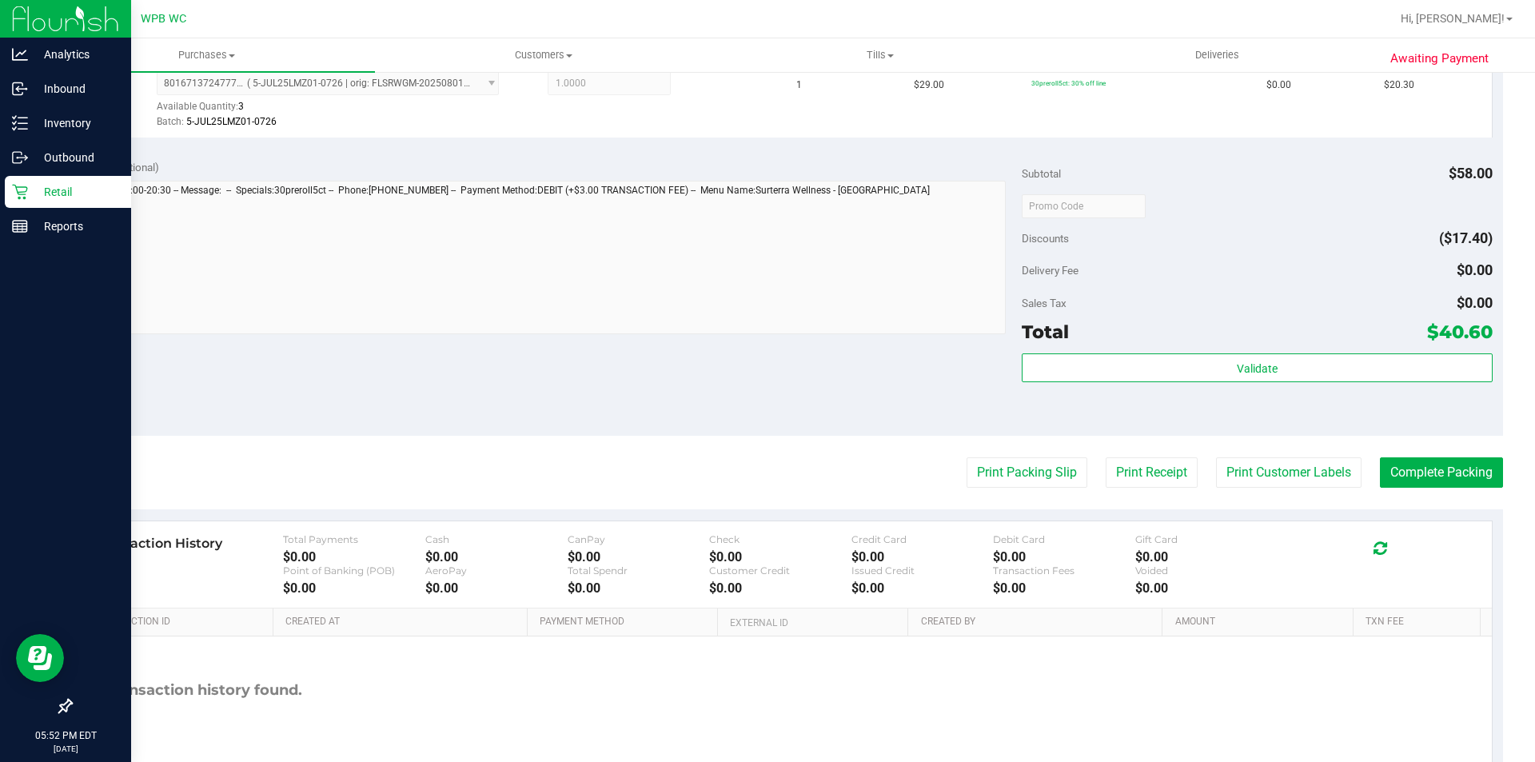
click at [66, 191] on p "Retail" at bounding box center [76, 191] width 96 height 19
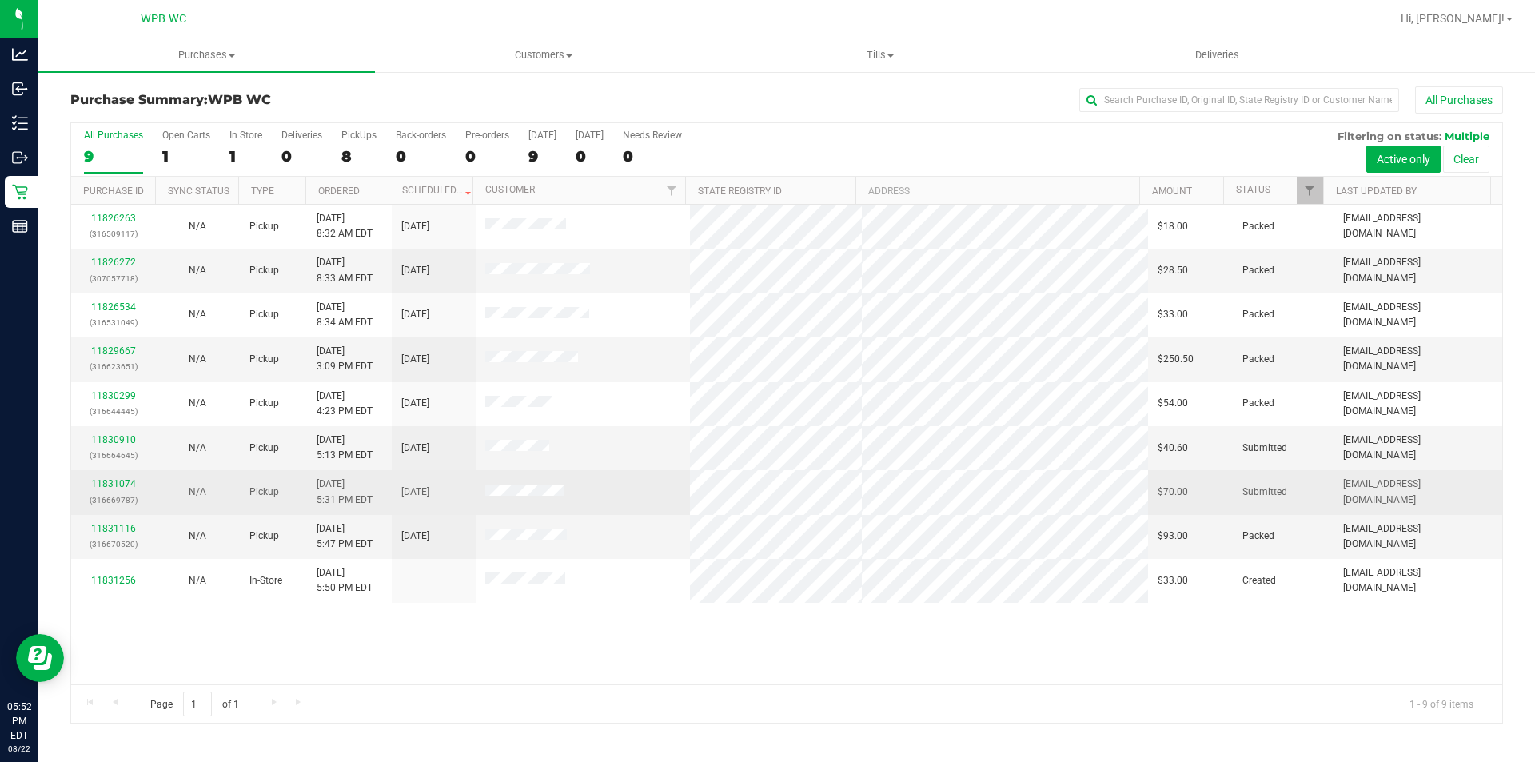
click at [118, 480] on link "11831074" at bounding box center [113, 483] width 45 height 11
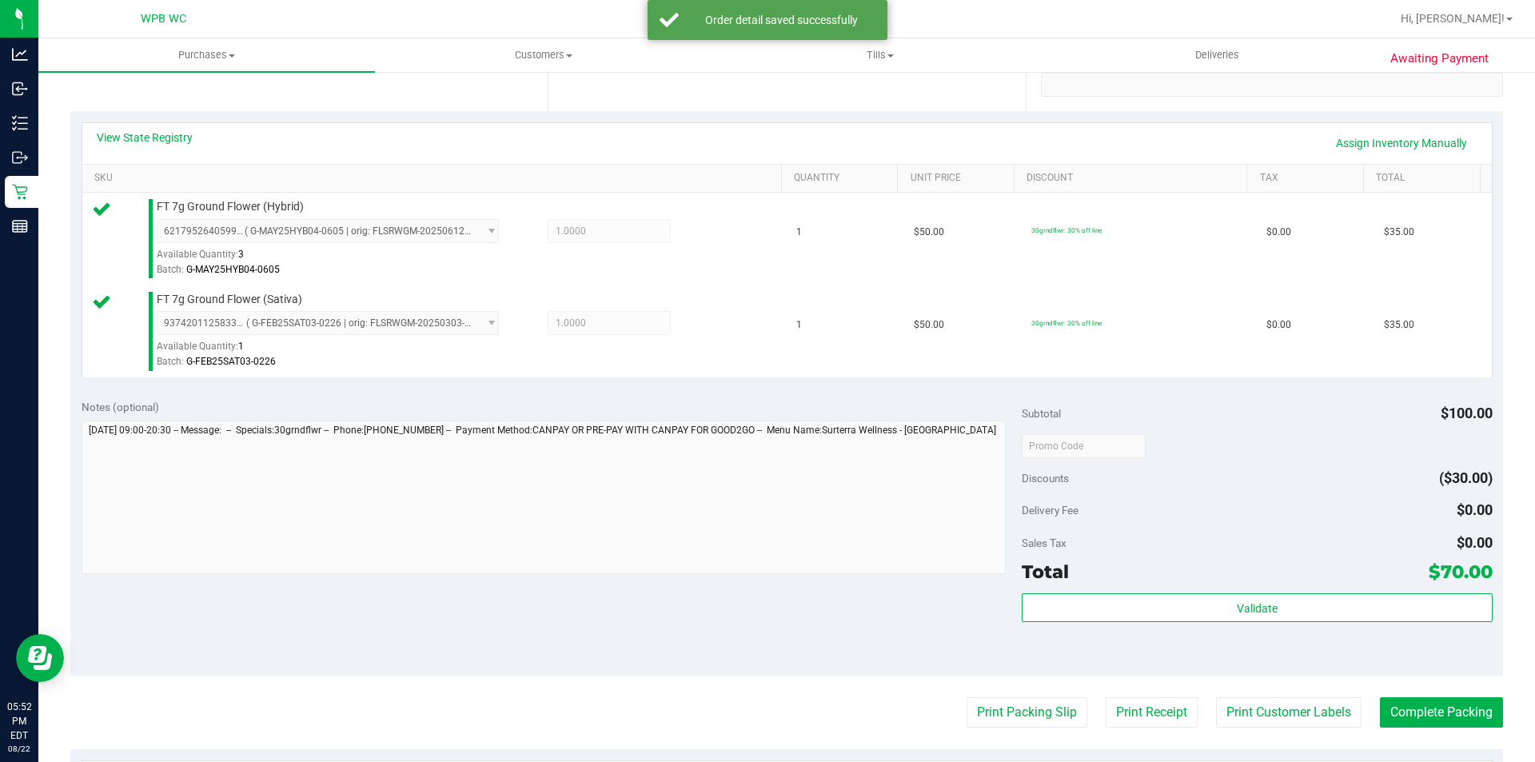
scroll to position [480, 0]
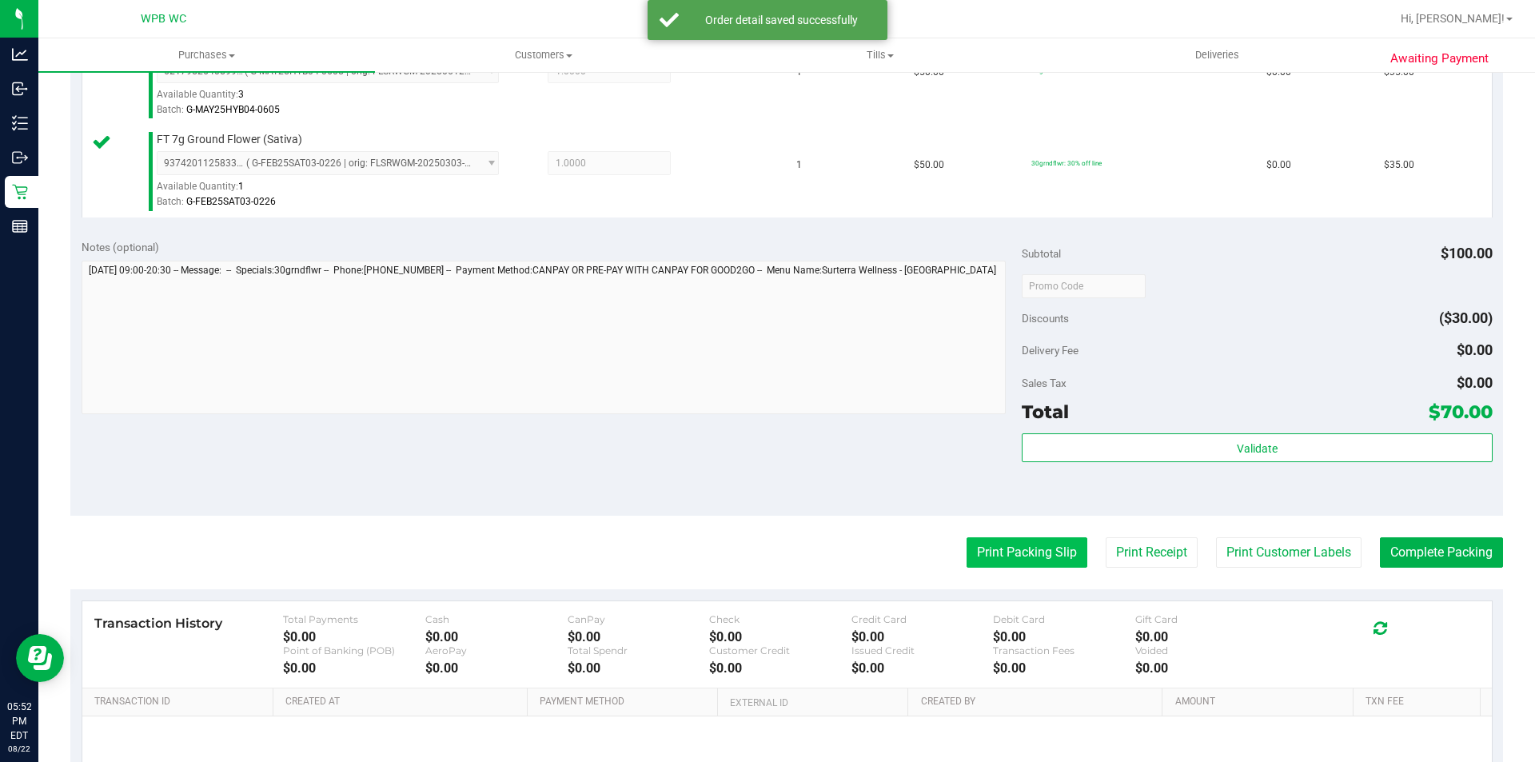
click at [986, 548] on button "Print Packing Slip" at bounding box center [1026, 552] width 121 height 30
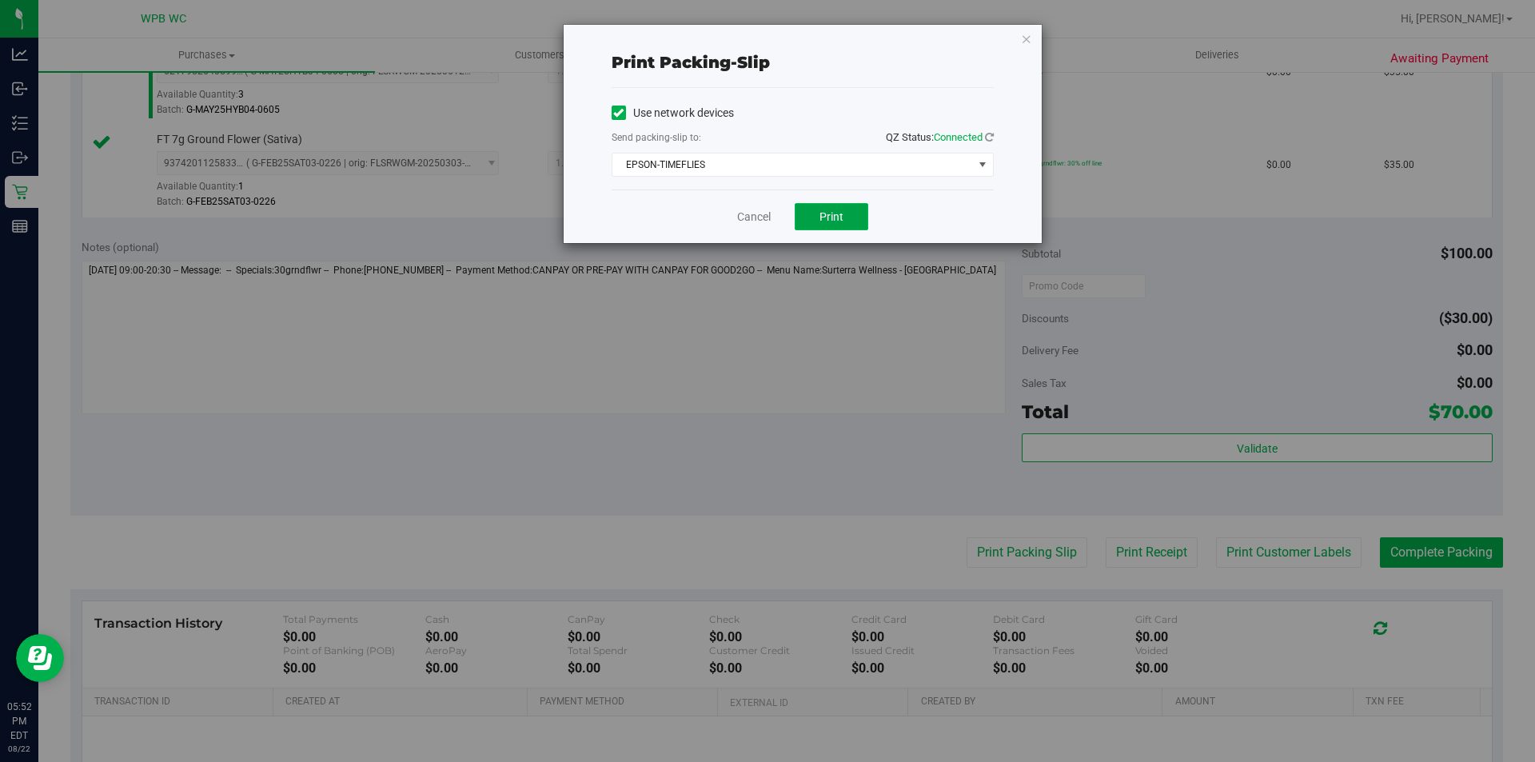
click at [853, 221] on button "Print" at bounding box center [832, 216] width 74 height 27
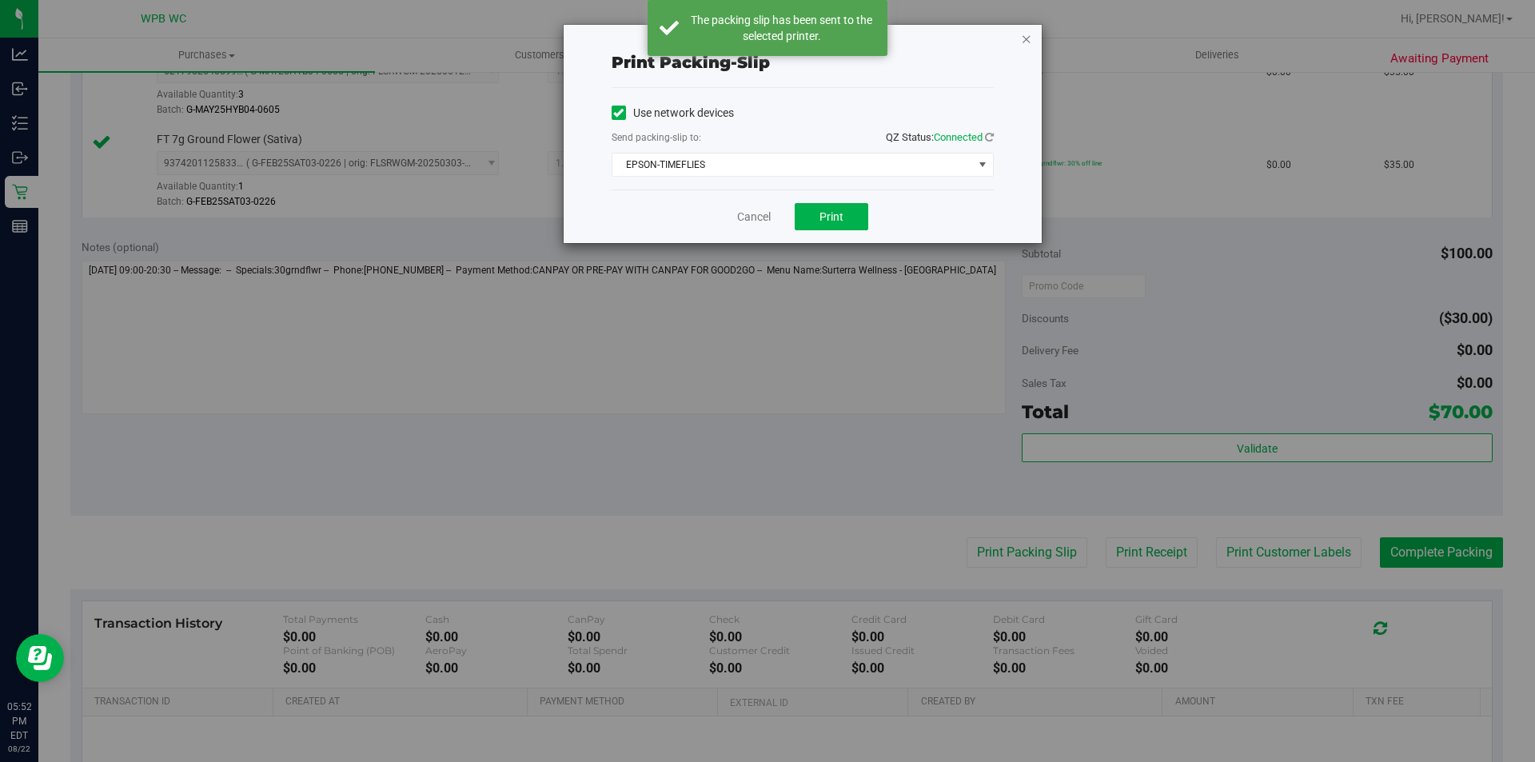
click at [1027, 39] on icon "button" at bounding box center [1026, 38] width 11 height 19
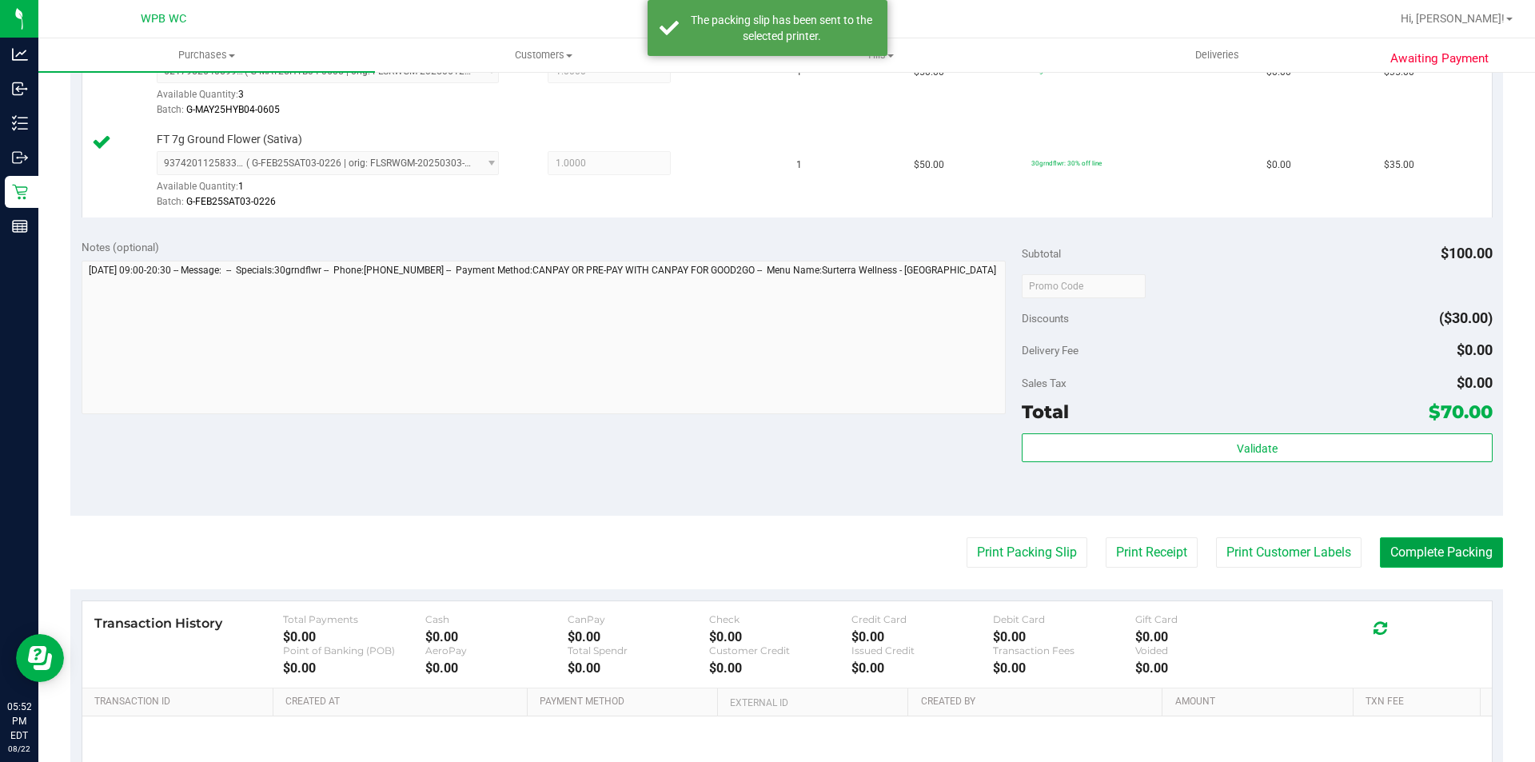
click at [1429, 538] on button "Complete Packing" at bounding box center [1441, 552] width 123 height 30
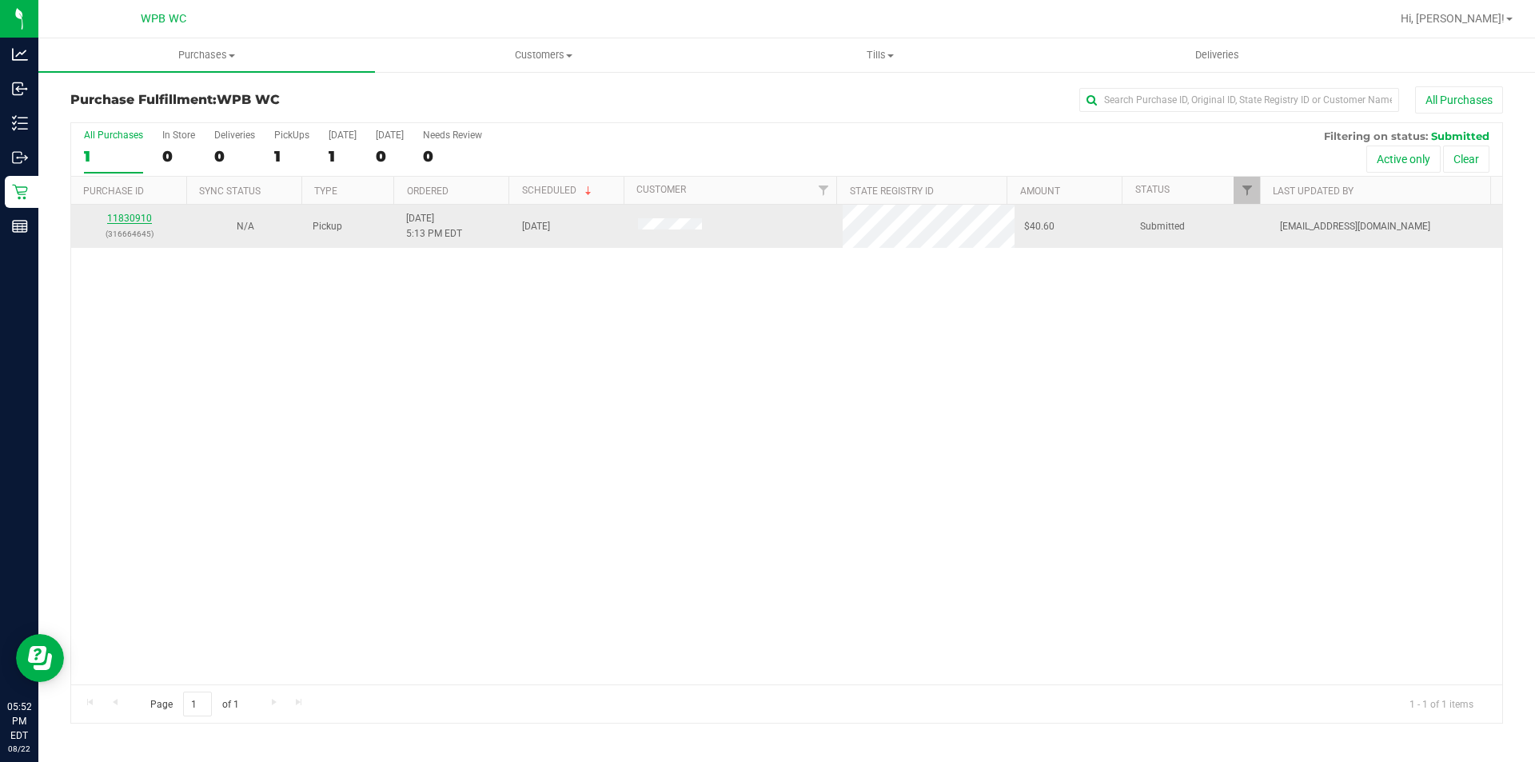
click at [141, 213] on link "11830910" at bounding box center [129, 218] width 45 height 11
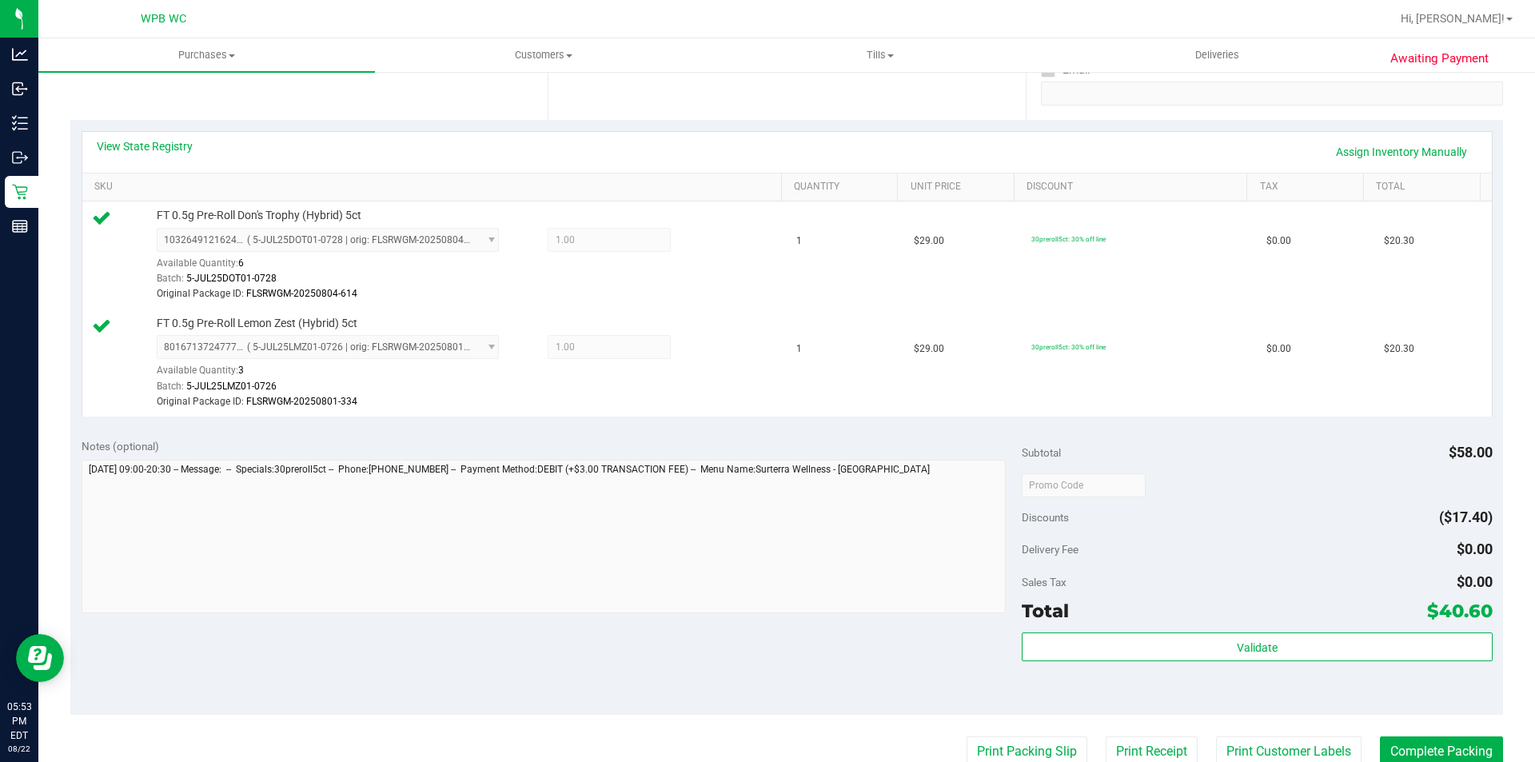
scroll to position [320, 0]
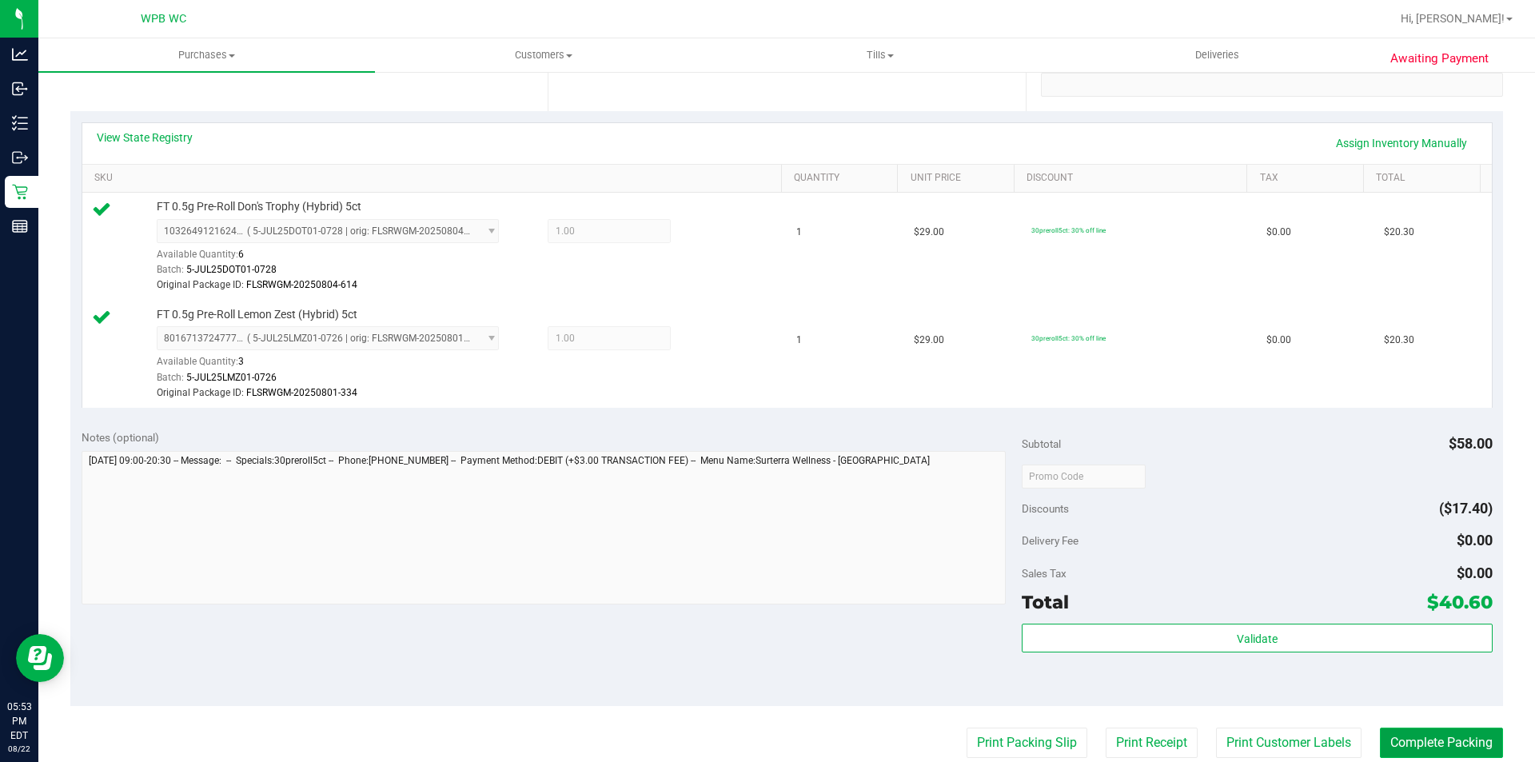
click at [1419, 741] on button "Complete Packing" at bounding box center [1441, 742] width 123 height 30
